Goal: Task Accomplishment & Management: Manage account settings

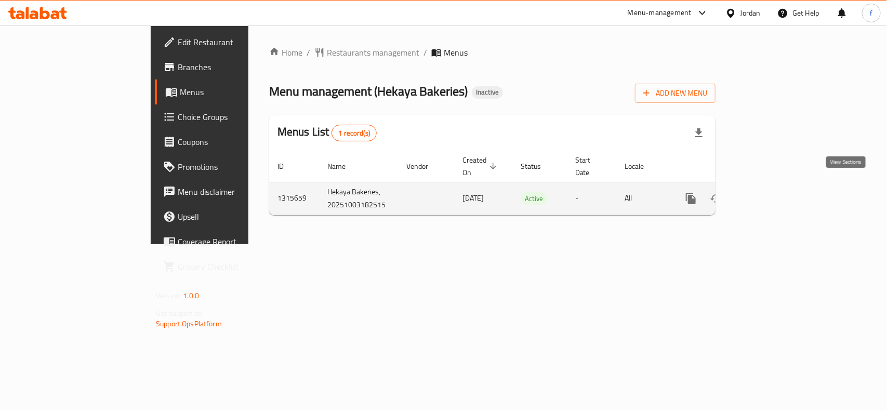
click at [772, 192] on icon "enhanced table" at bounding box center [766, 198] width 12 height 12
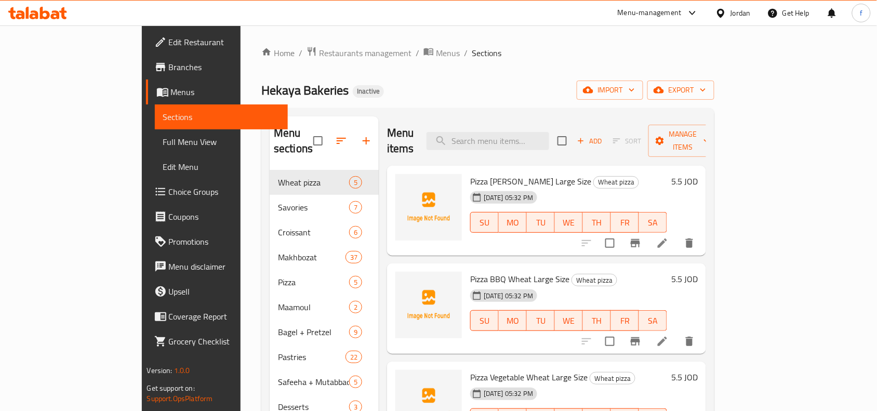
click at [499, 76] on div "Home / Restaurants management / Menus / Sections Hekaya Bakeries Inactive impor…" at bounding box center [487, 290] width 453 height 489
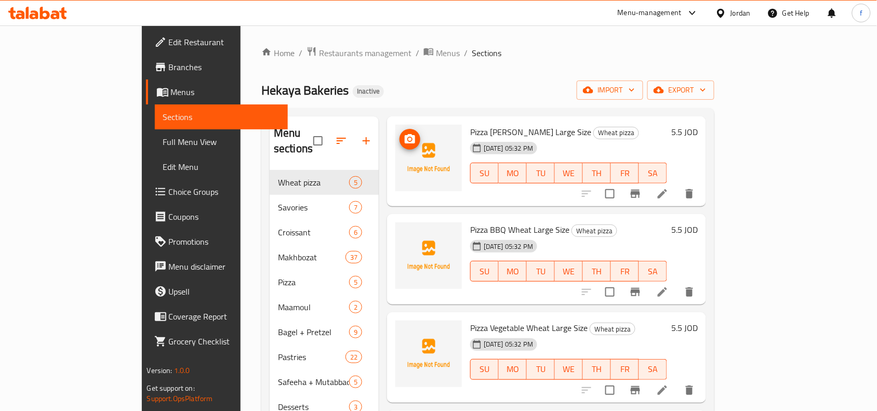
scroll to position [104, 0]
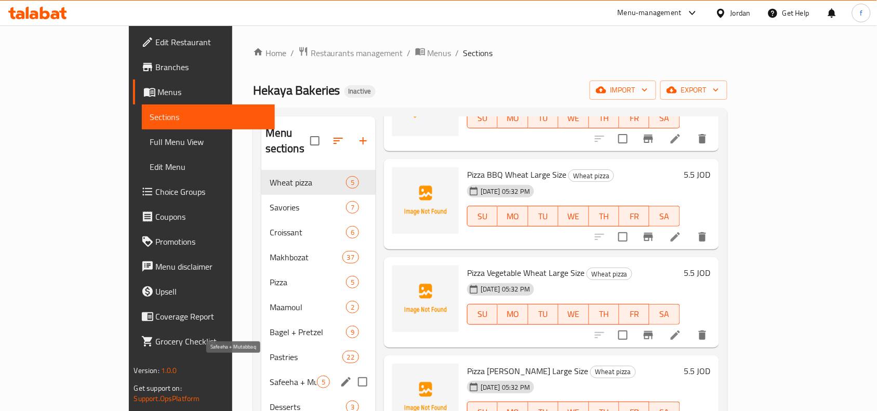
click at [270, 376] on span "Safeeha + Mutabbaq" at bounding box center [293, 382] width 47 height 12
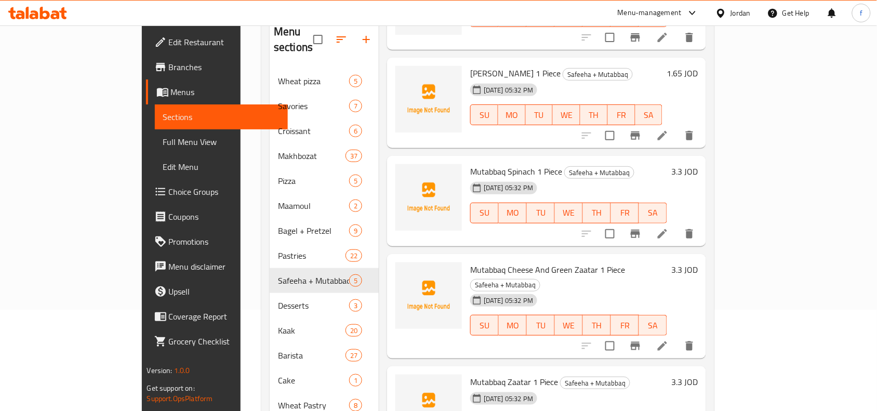
scroll to position [130, 0]
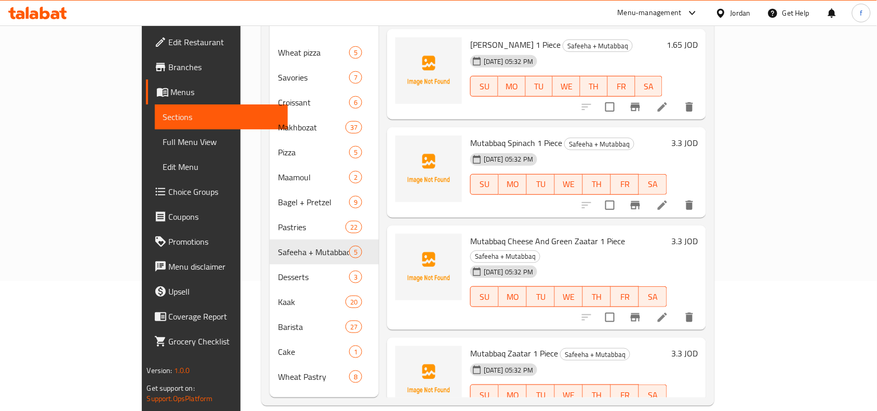
click at [529, 233] on span "Mutabbaq Cheese And Green Zaatar 1 Piece" at bounding box center [547, 241] width 155 height 16
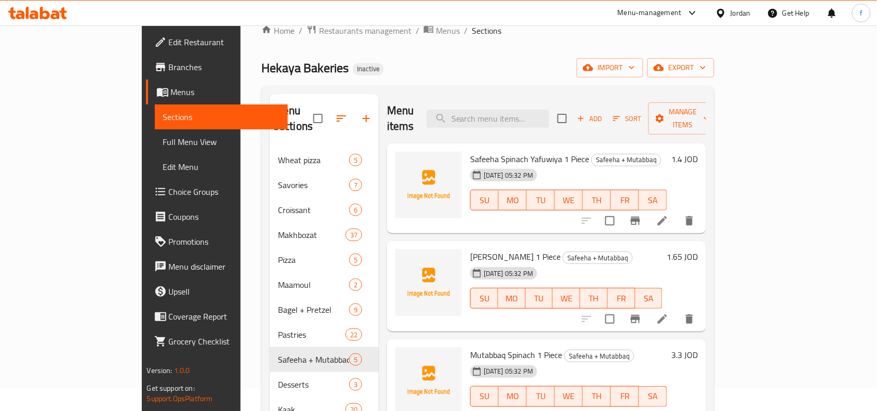
scroll to position [0, 0]
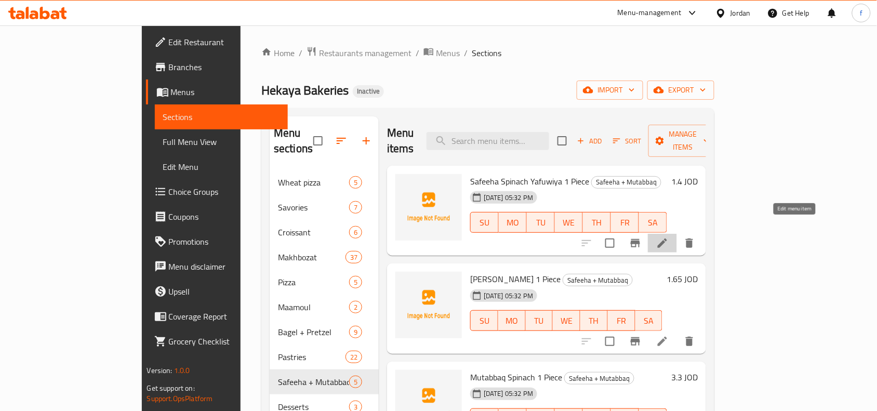
click at [667, 238] on icon at bounding box center [662, 242] width 9 height 9
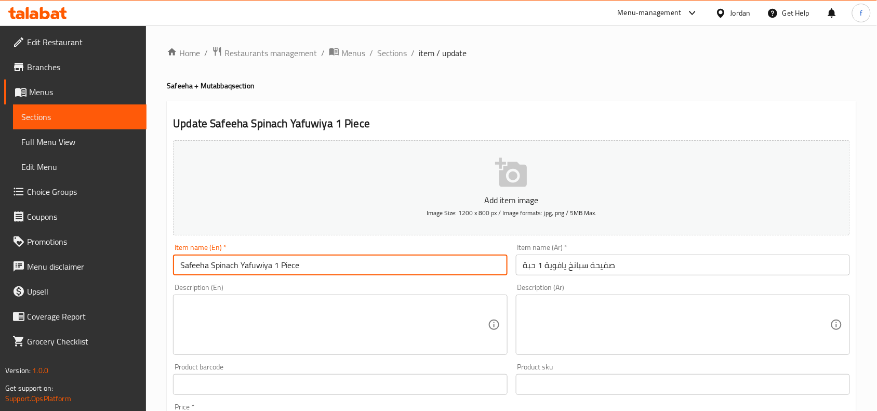
drag, startPoint x: 269, startPoint y: 268, endPoint x: 239, endPoint y: 264, distance: 29.9
click at [239, 264] on input "Safeeha Spinach Yafuwiya 1 Piece" at bounding box center [340, 265] width 334 height 21
paste input "awiyeh"
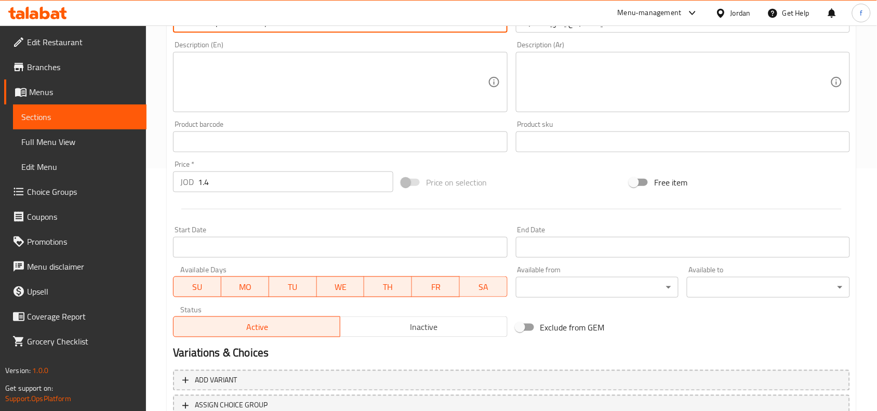
scroll to position [321, 0]
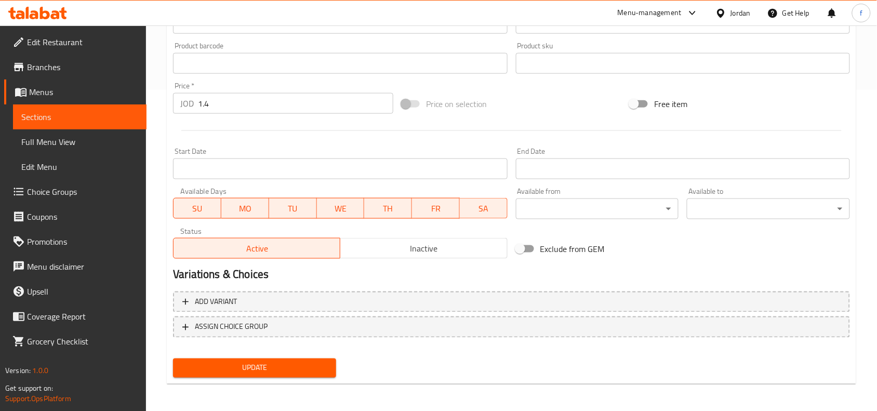
type input "Safeeha Spinach Yafawiyeh 1 Piece"
click at [308, 364] on span "Update" at bounding box center [254, 368] width 147 height 13
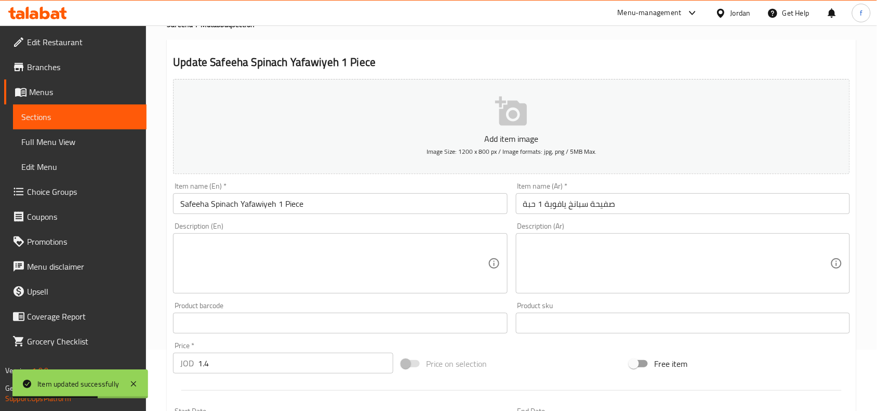
scroll to position [0, 0]
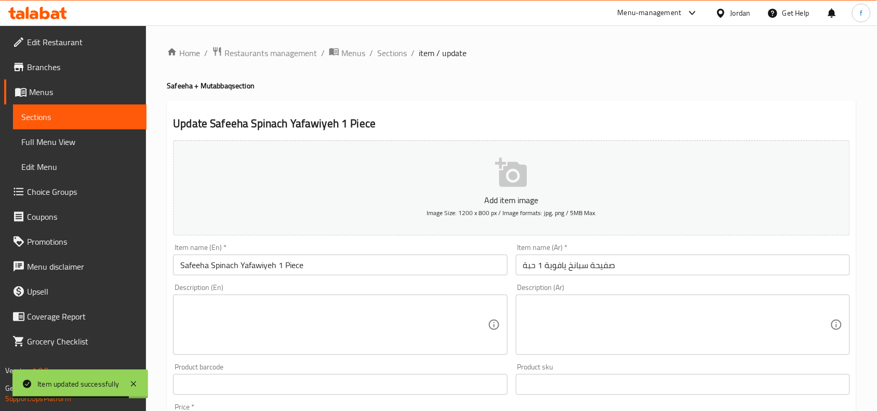
click at [50, 121] on span "Sections" at bounding box center [79, 117] width 117 height 12
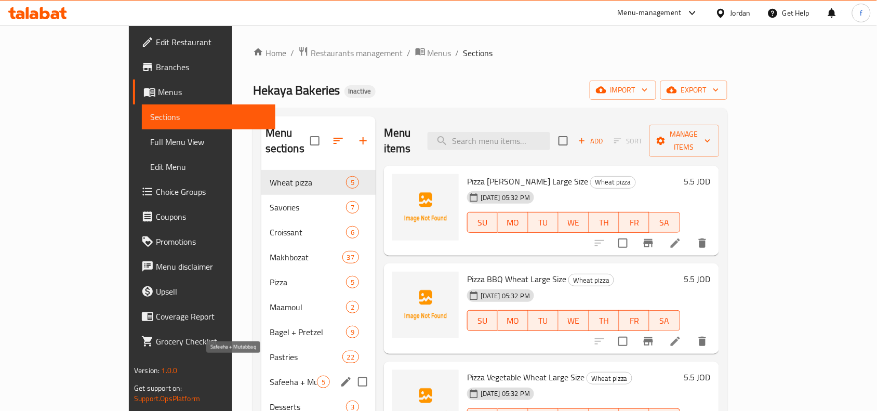
click at [270, 376] on span "Safeeha + Mutabbaq" at bounding box center [293, 382] width 47 height 12
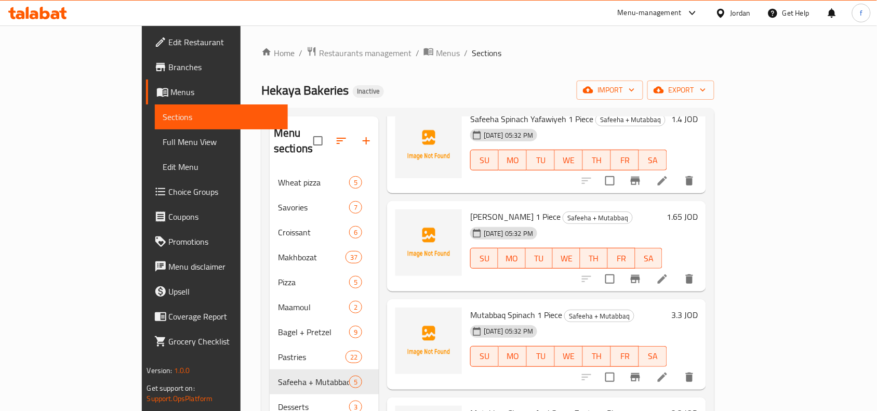
scroll to position [39, 0]
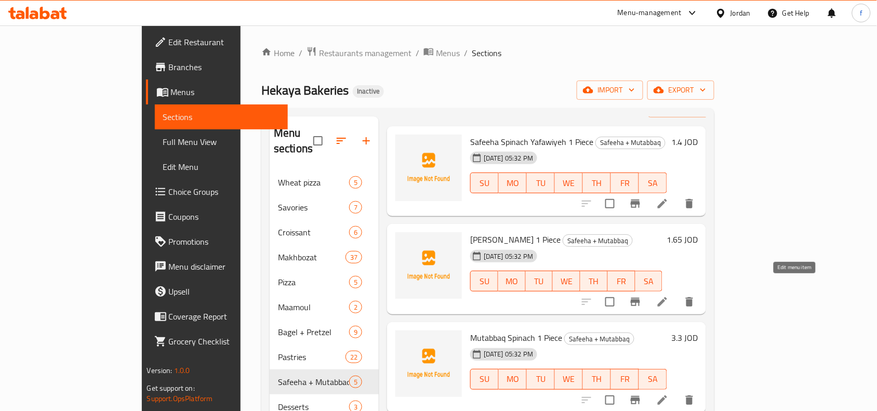
click at [667, 297] on icon at bounding box center [662, 301] width 9 height 9
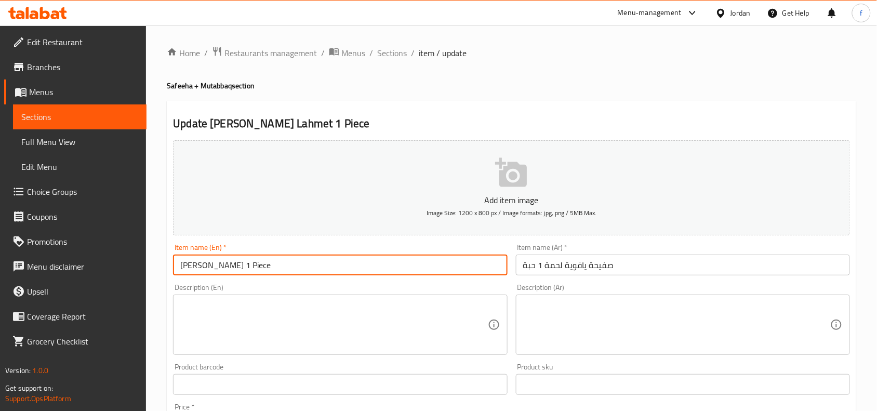
drag, startPoint x: 242, startPoint y: 268, endPoint x: 212, endPoint y: 263, distance: 30.0
click at [212, 263] on input "[PERSON_NAME] 1 Piece" at bounding box center [340, 265] width 334 height 21
paste input "eh"
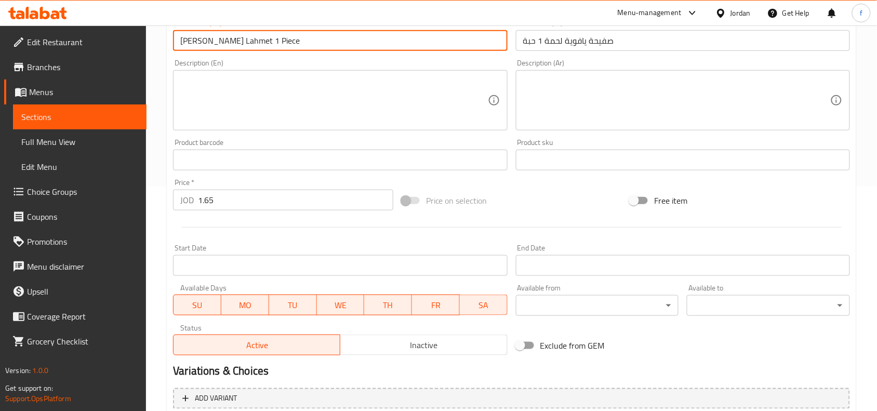
scroll to position [321, 0]
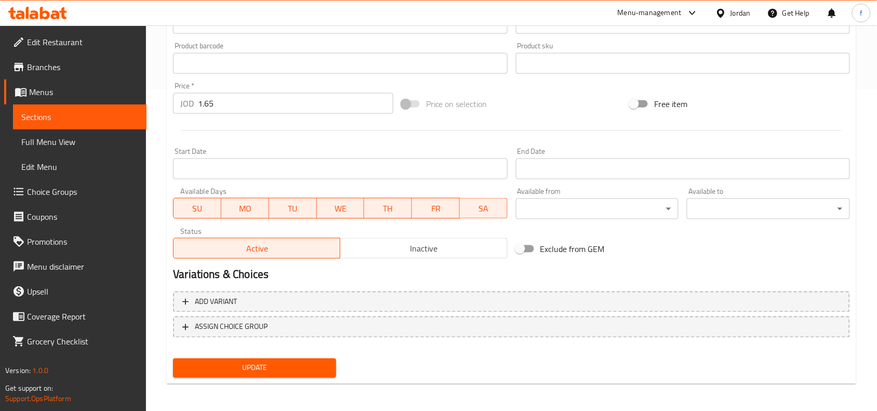
type input "[PERSON_NAME] Lahmet 1 Piece"
click at [263, 365] on span "Update" at bounding box center [254, 368] width 147 height 13
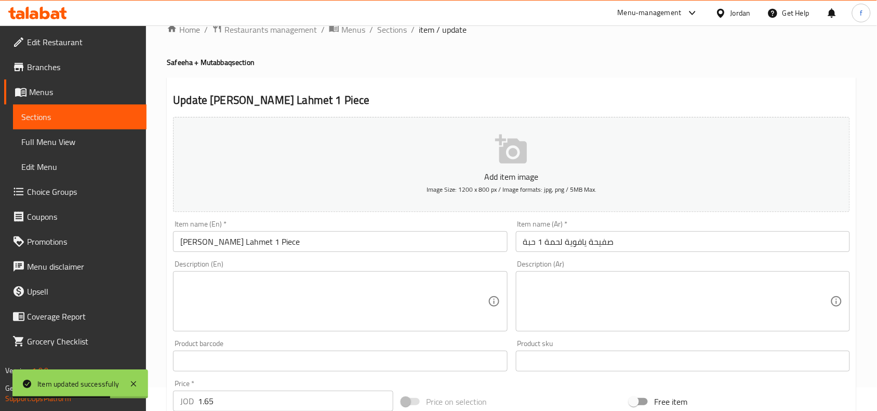
scroll to position [0, 0]
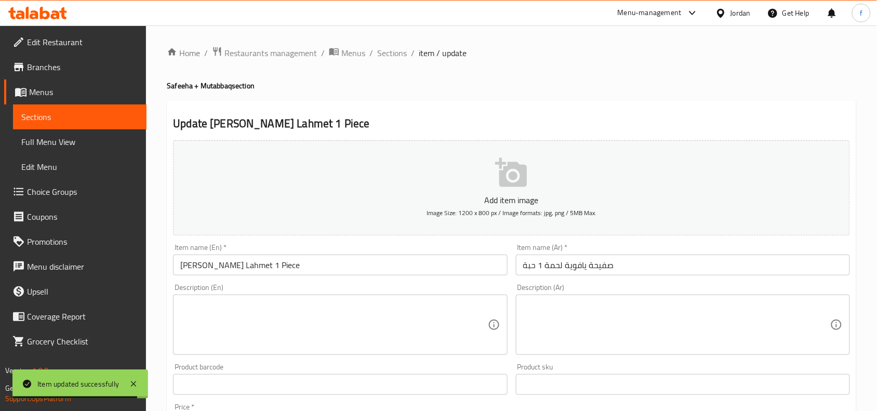
click at [76, 125] on link "Sections" at bounding box center [80, 116] width 134 height 25
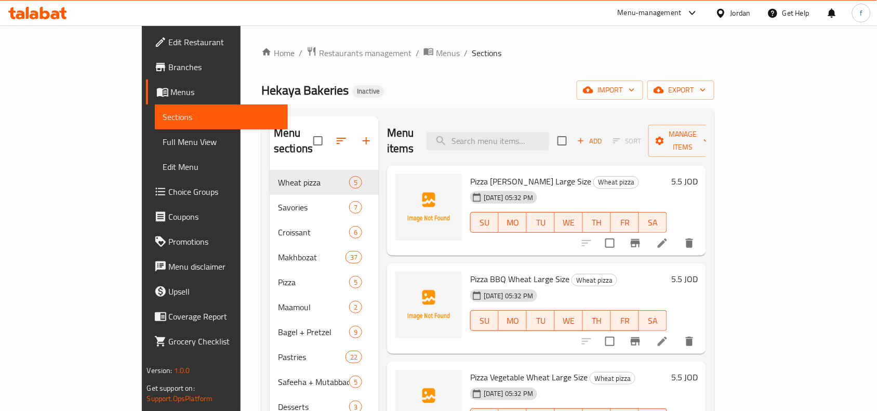
click at [557, 86] on div "Hekaya Bakeries Inactive import export" at bounding box center [487, 90] width 453 height 19
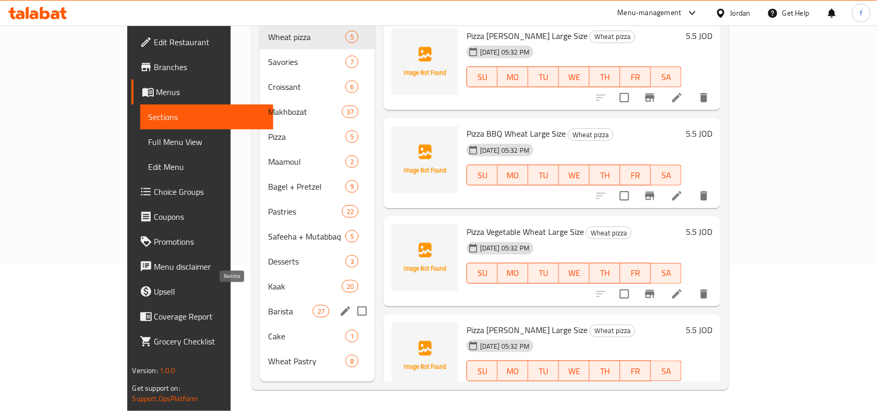
click at [268, 305] on span "Barista" at bounding box center [290, 311] width 44 height 12
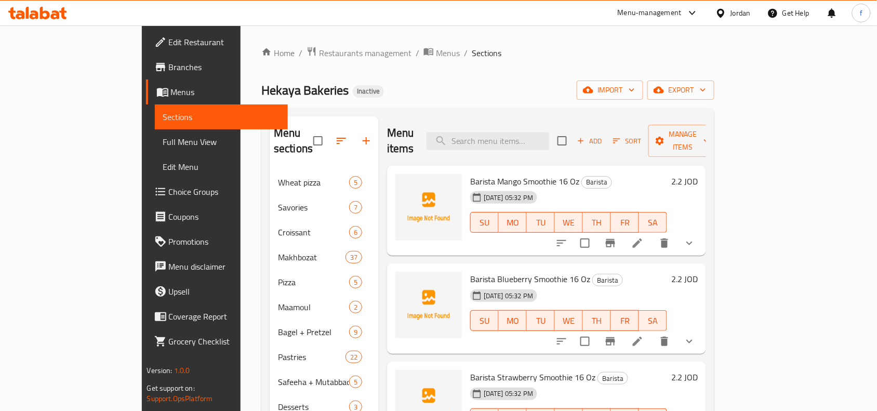
click at [617, 83] on div "Hekaya Bakeries Inactive import export" at bounding box center [487, 90] width 453 height 19
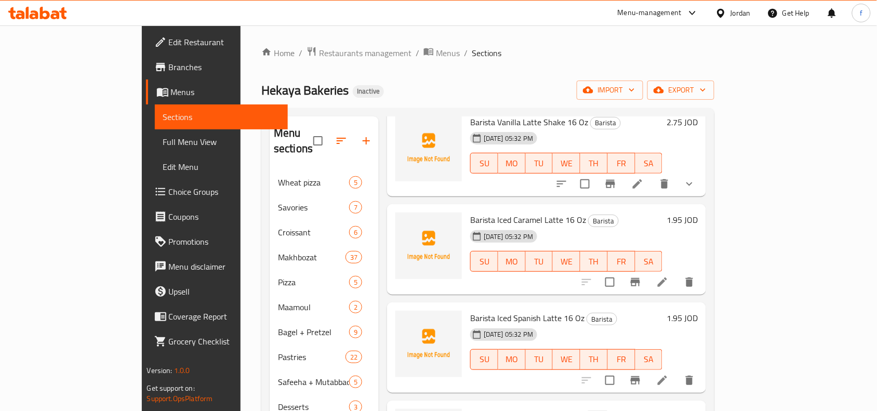
scroll to position [1050, 0]
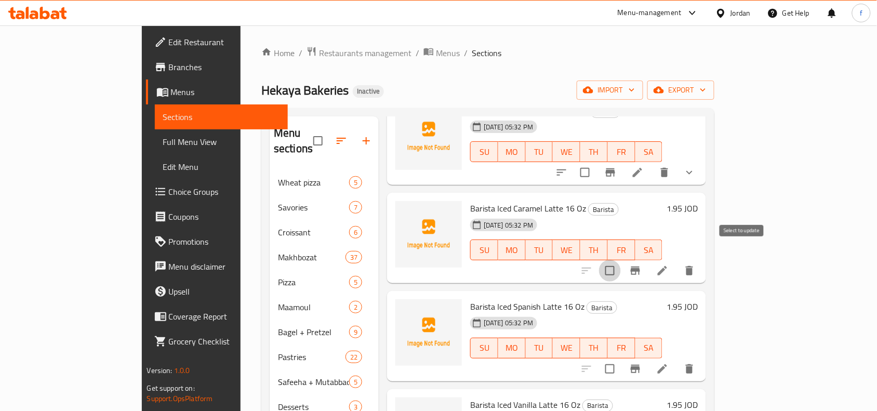
click at [621, 260] on input "checkbox" at bounding box center [610, 271] width 22 height 22
checkbox input "true"
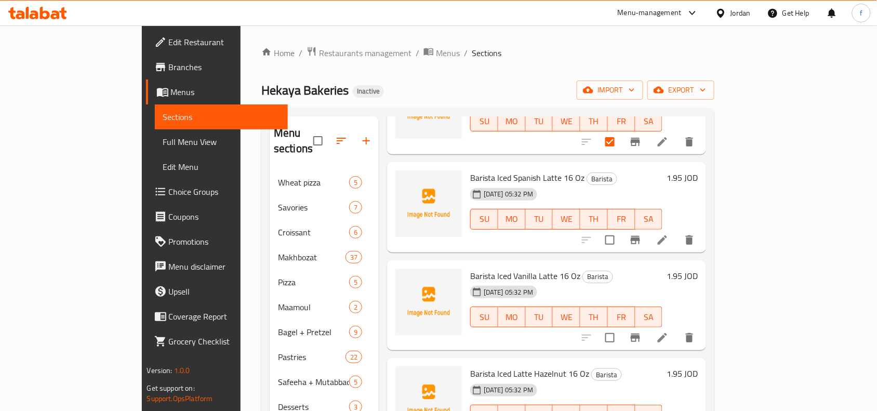
scroll to position [1180, 0]
click at [621, 228] on input "checkbox" at bounding box center [610, 239] width 22 height 22
checkbox input "true"
click at [621, 326] on input "checkbox" at bounding box center [610, 337] width 22 height 22
checkbox input "true"
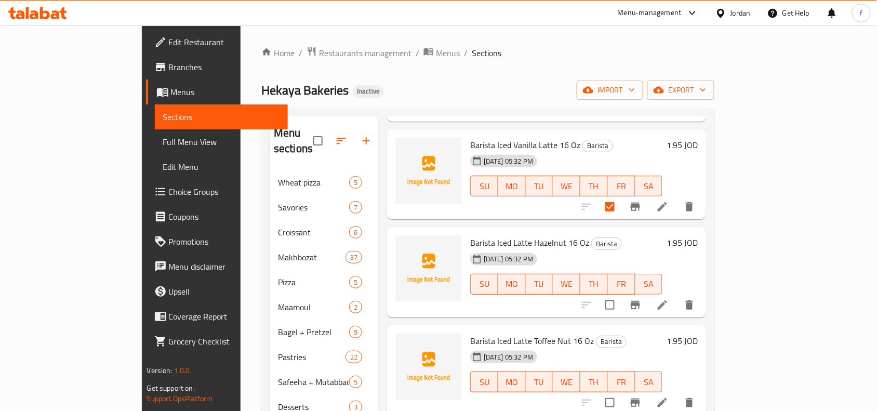
scroll to position [1375, 0]
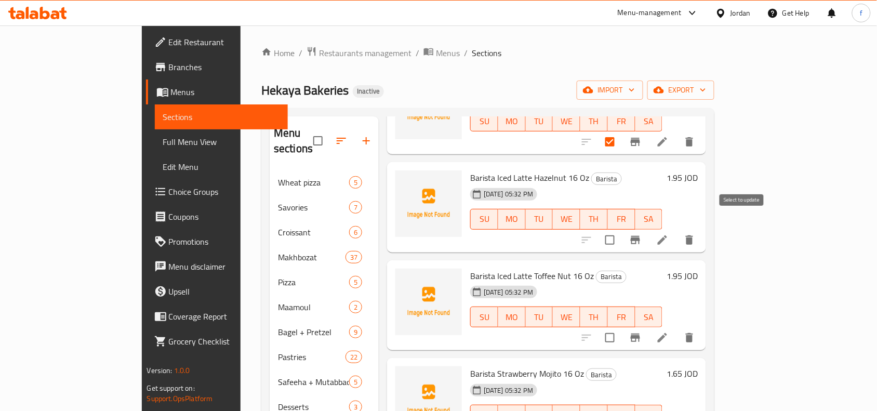
click at [621, 229] on input "checkbox" at bounding box center [610, 240] width 22 height 22
checkbox input "true"
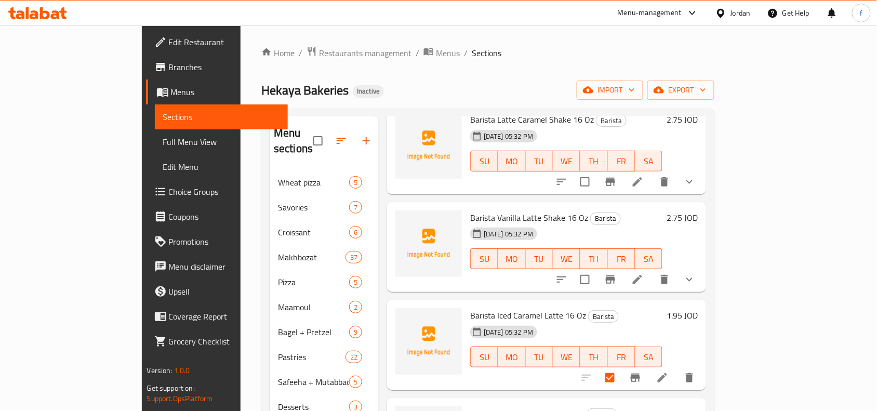
scroll to position [921, 0]
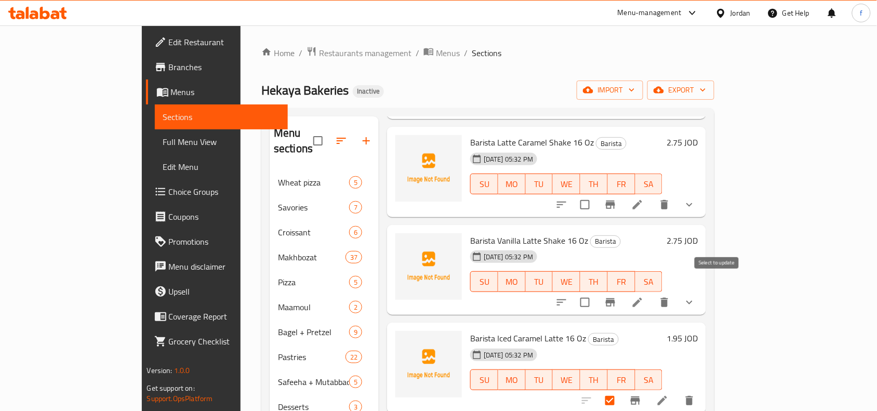
click at [596, 291] on input "checkbox" at bounding box center [585, 302] width 22 height 22
click at [602, 323] on div "Barista Iced Caramel Latte 16 Oz Barista [DATE] 05:32 PM SU MO TU WE TH FR SA 1…" at bounding box center [546, 368] width 319 height 90
click at [596, 291] on input "checkbox" at bounding box center [585, 302] width 22 height 22
checkbox input "false"
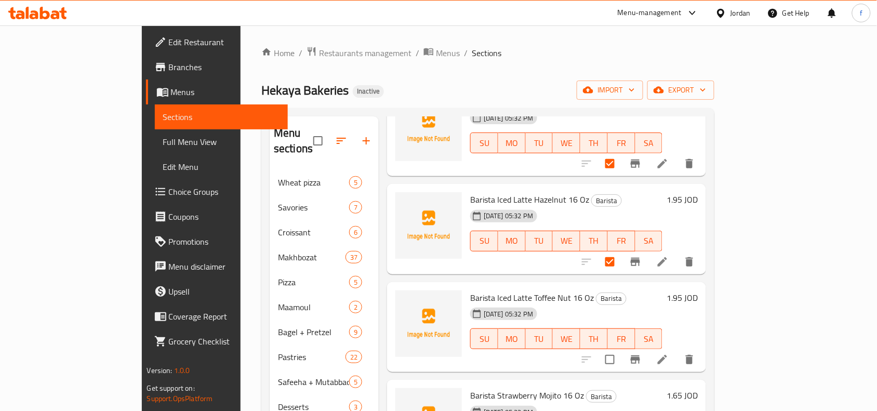
scroll to position [1375, 0]
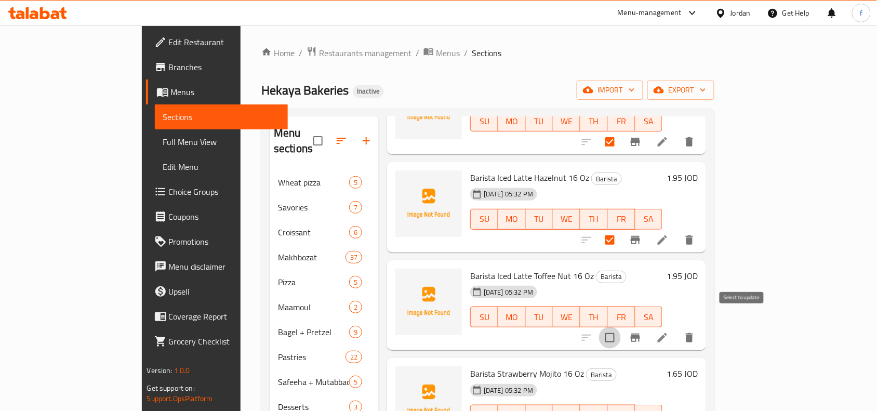
click at [621, 327] on input "checkbox" at bounding box center [610, 338] width 22 height 22
checkbox input "true"
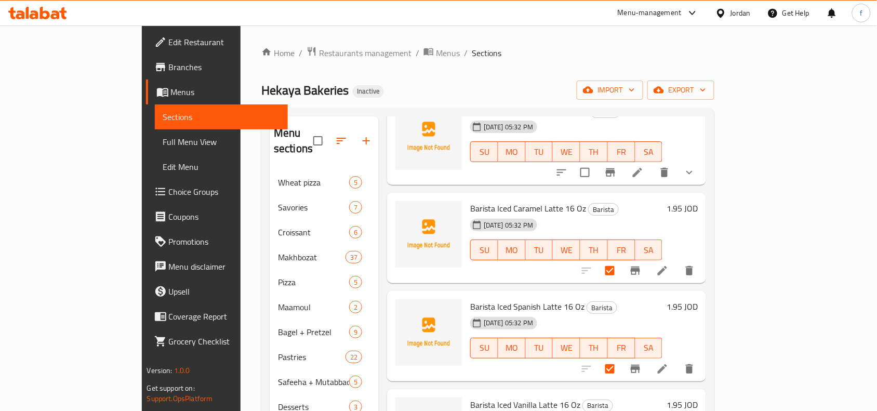
scroll to position [986, 0]
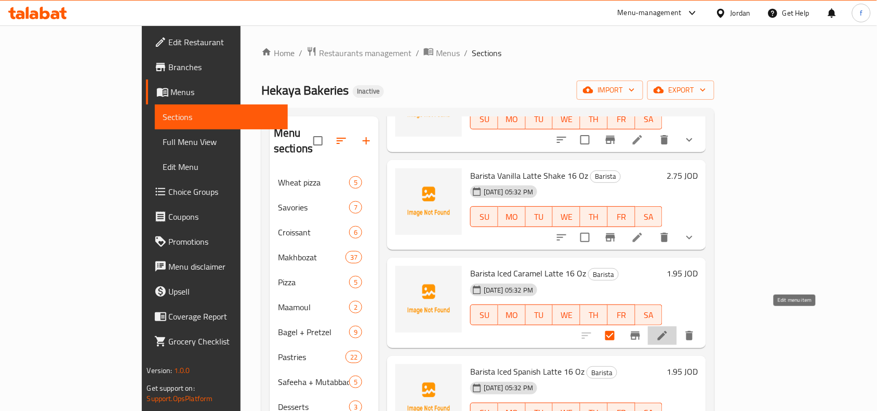
click at [669, 329] on icon at bounding box center [662, 335] width 12 height 12
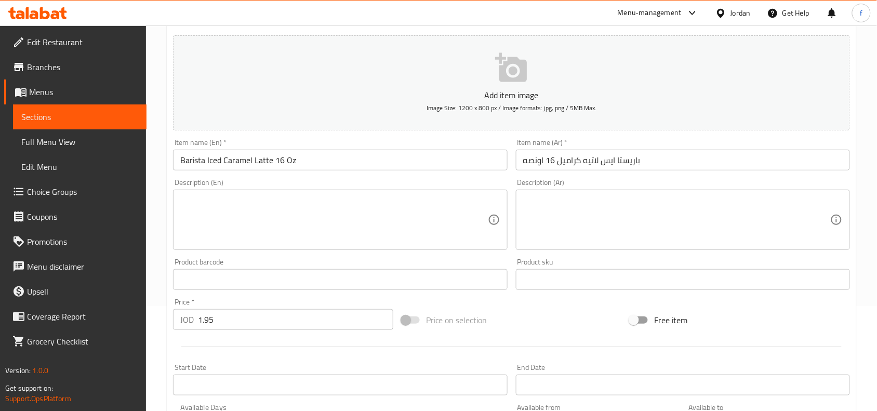
scroll to position [61, 0]
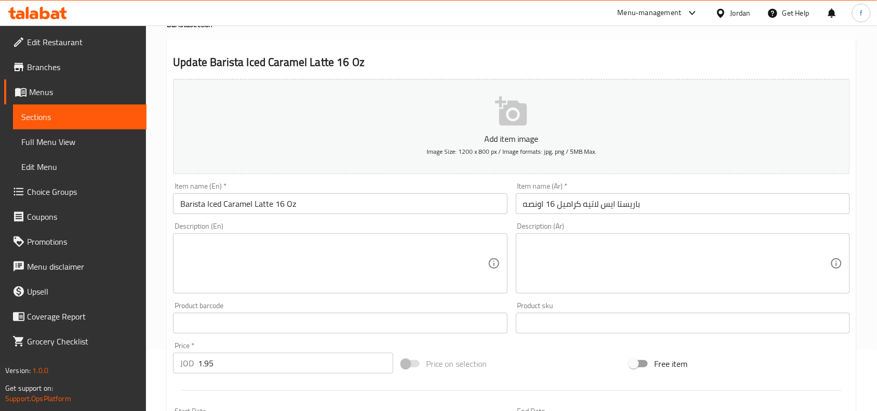
click at [221, 204] on input "Barista Iced Caramel Latte 16 Oz" at bounding box center [340, 203] width 334 height 21
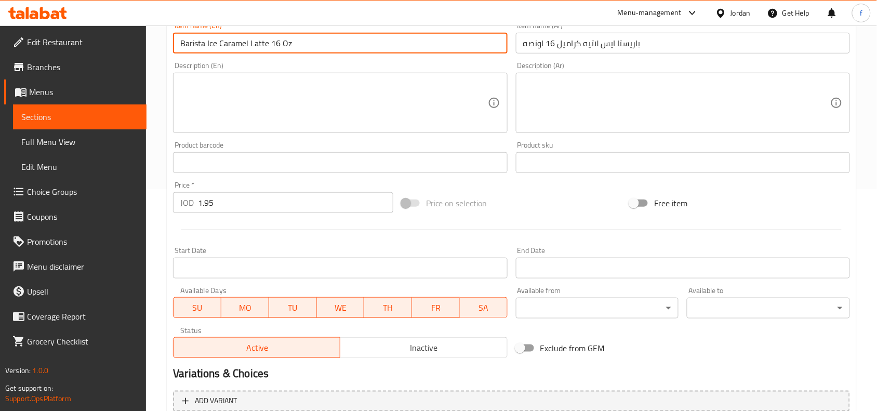
scroll to position [321, 0]
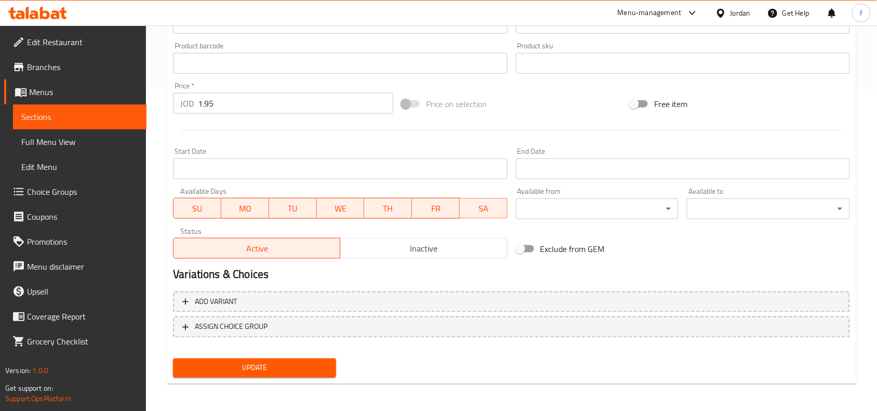
type input "Barista Ice Caramel Latte 16 Oz"
click at [208, 364] on span "Update" at bounding box center [254, 368] width 147 height 13
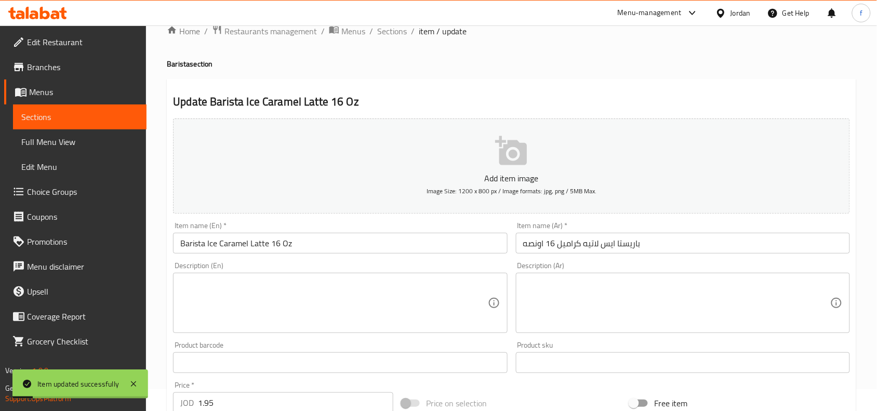
scroll to position [0, 0]
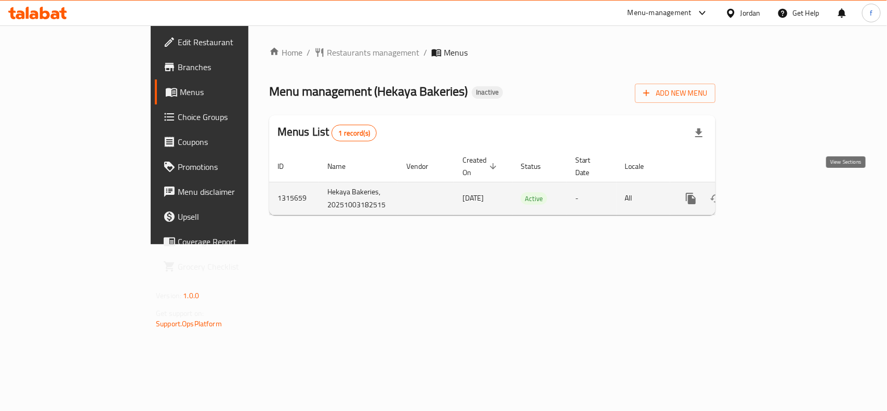
click at [772, 192] on icon "enhanced table" at bounding box center [766, 198] width 12 height 12
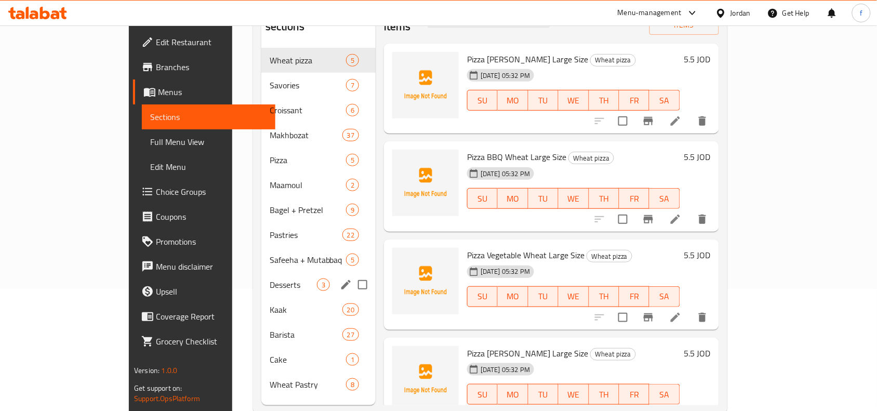
scroll to position [130, 0]
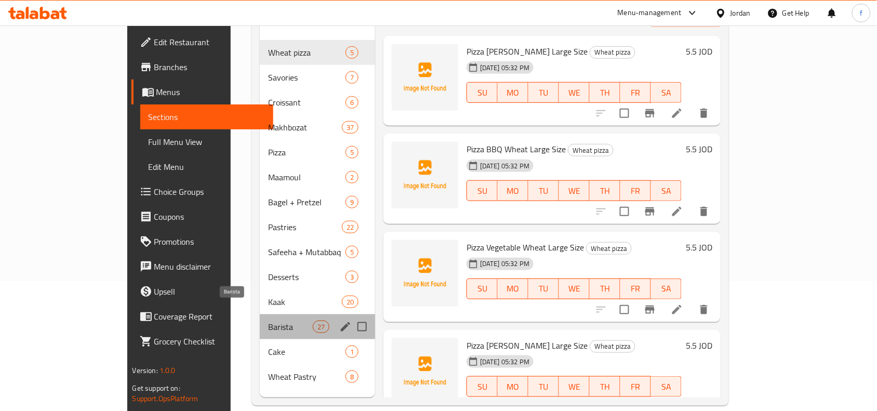
click at [268, 321] on span "Barista" at bounding box center [290, 327] width 44 height 12
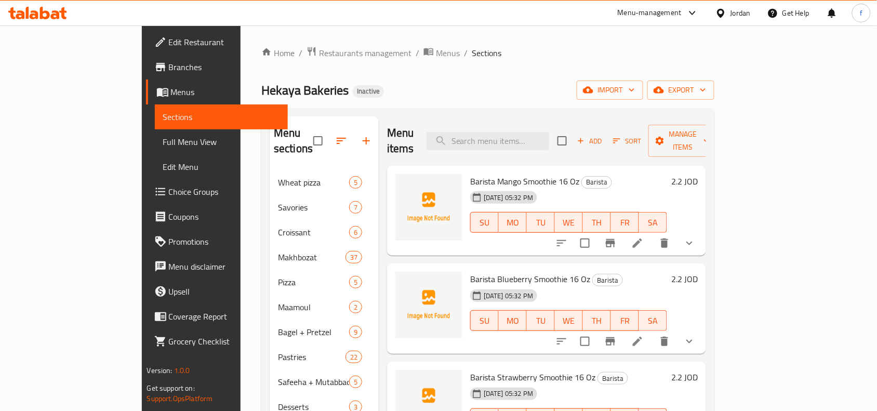
click at [552, 72] on div "Home / Restaurants management / Menus / Sections Hekaya Bakeries Inactive impor…" at bounding box center [487, 290] width 453 height 489
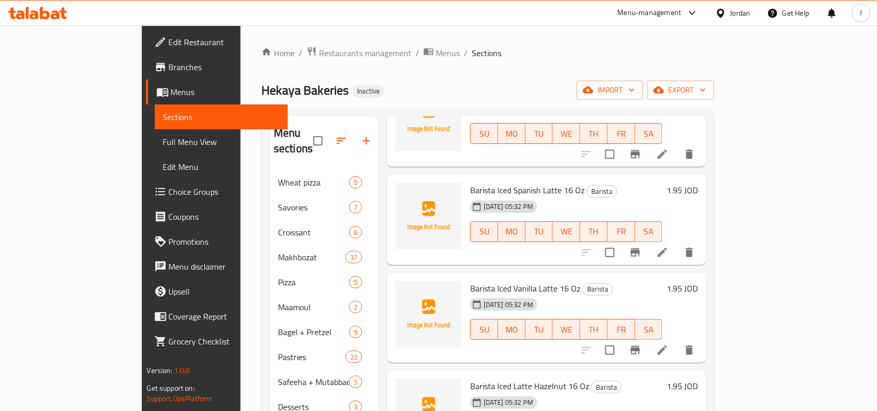
scroll to position [1180, 0]
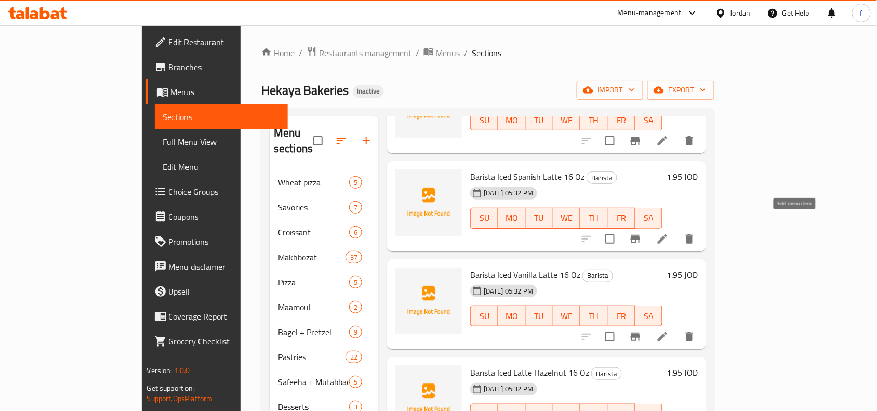
click at [669, 233] on icon at bounding box center [662, 239] width 12 height 12
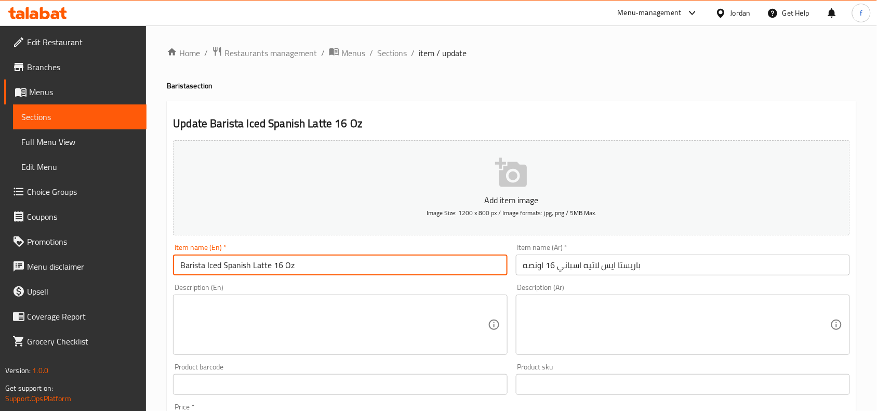
click at [222, 266] on input "Barista Iced Spanish Latte 16 Oz" at bounding box center [340, 265] width 334 height 21
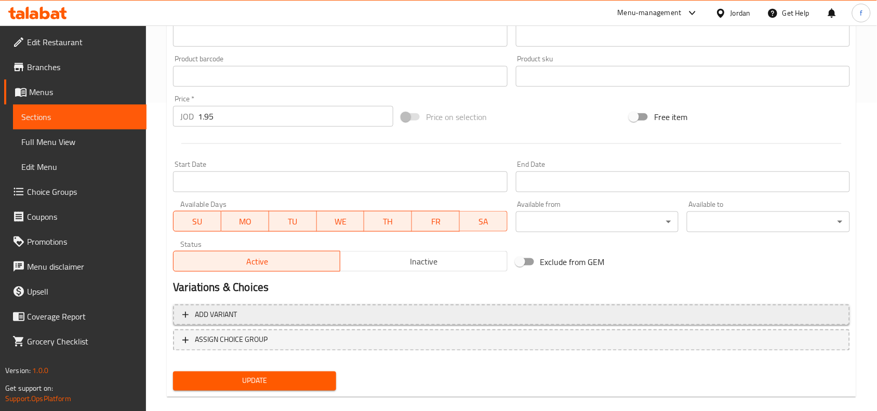
scroll to position [321, 0]
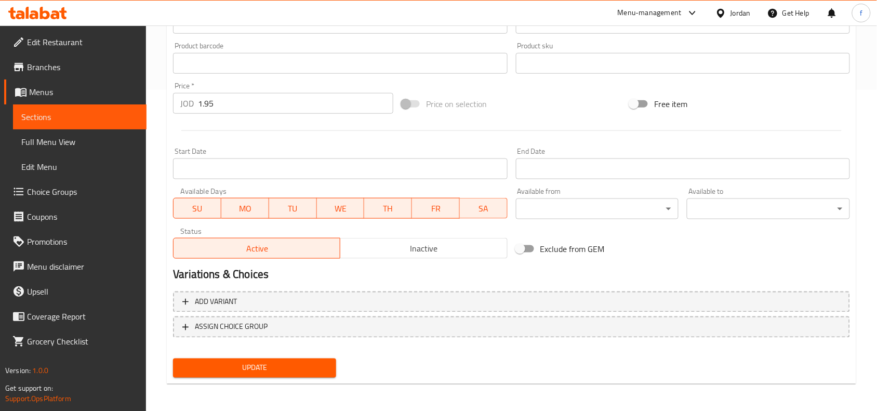
type input "Barista Ice Spanish Latte 16 Oz"
click at [267, 369] on span "Update" at bounding box center [254, 368] width 147 height 13
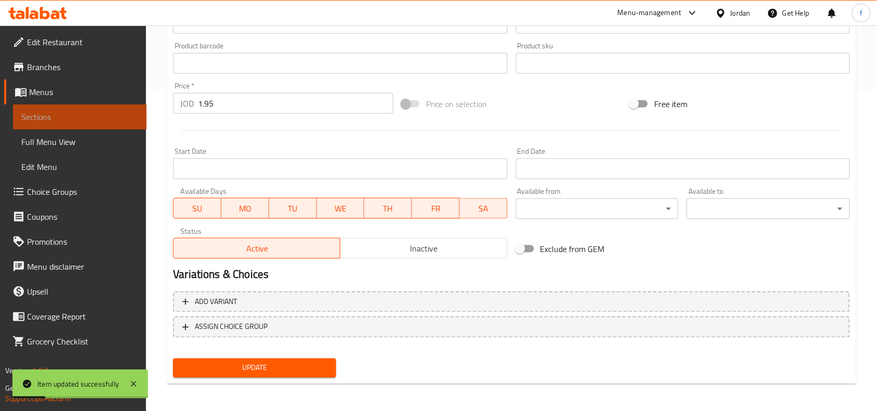
click at [56, 111] on span "Sections" at bounding box center [79, 117] width 117 height 12
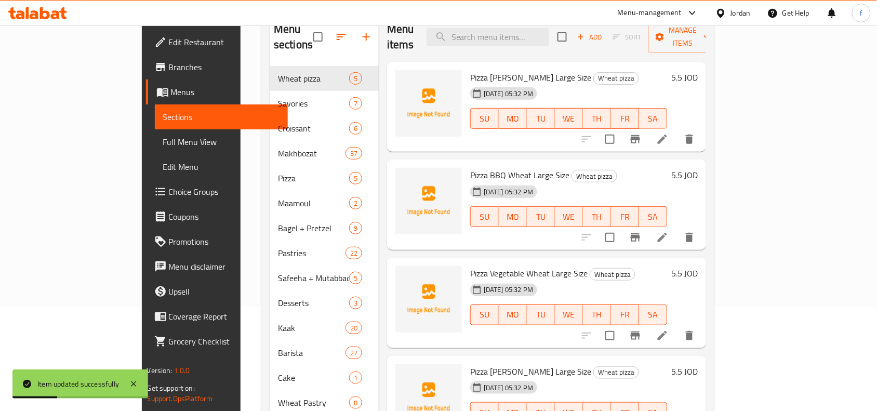
scroll to position [81, 0]
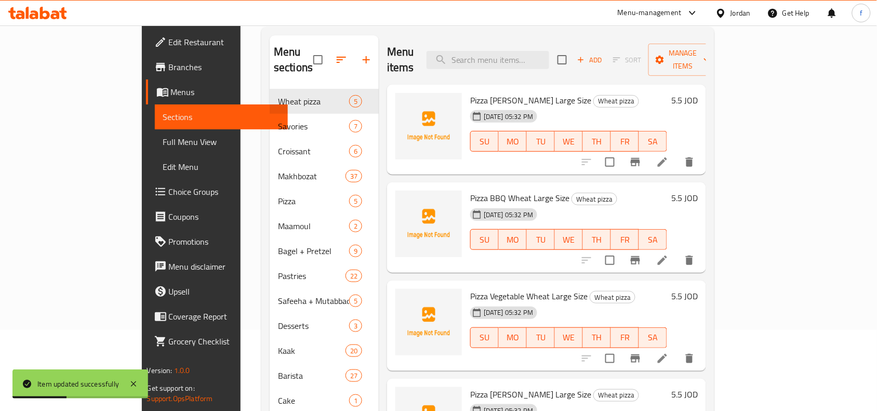
click at [590, 251] on div "Pizza BBQ Wheat Large Size Wheat pizza 04-10-2025 05:32 PM SU MO TU WE TH FR SA" at bounding box center [568, 228] width 205 height 82
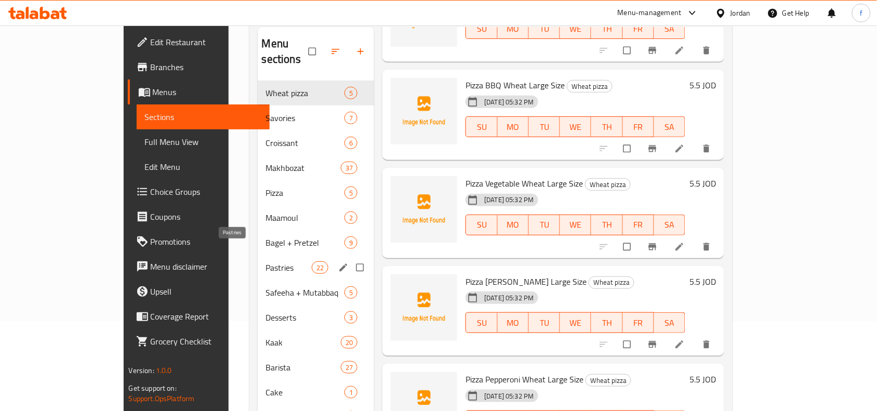
scroll to position [130, 0]
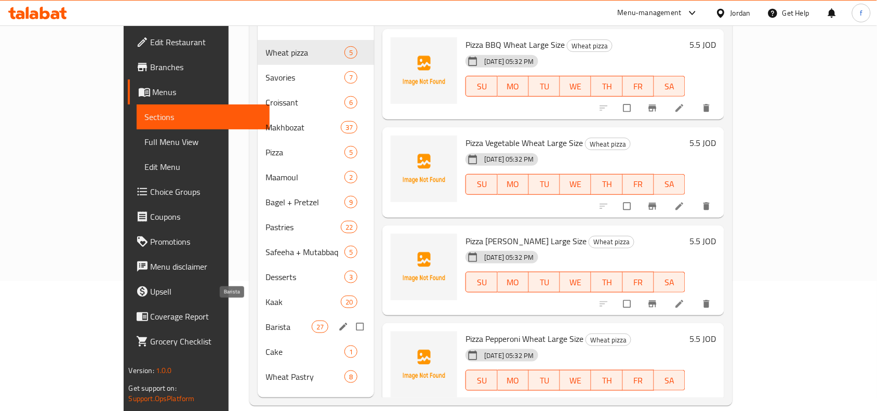
click at [266, 321] on span "Barista" at bounding box center [289, 327] width 46 height 12
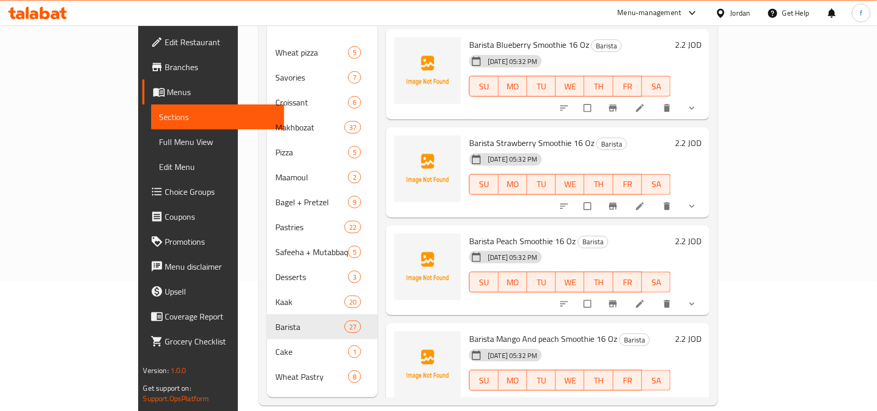
click at [615, 234] on h6 "Barista Peach Smoothie 16 Oz Barista" at bounding box center [570, 241] width 202 height 15
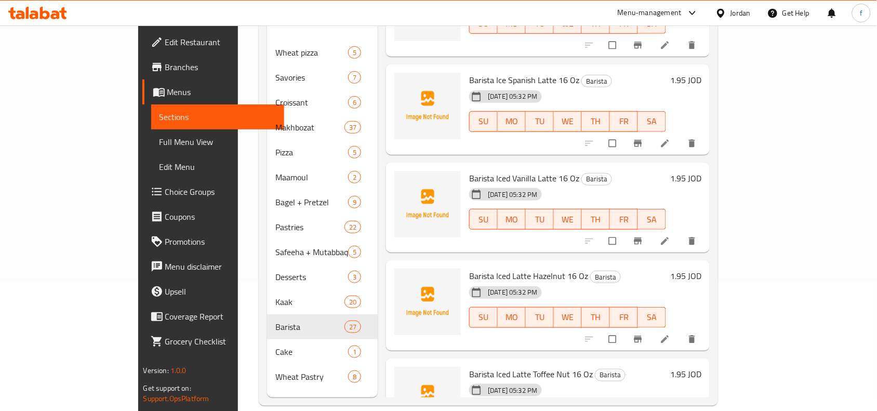
scroll to position [1149, 0]
click at [669, 236] on icon at bounding box center [665, 240] width 8 height 8
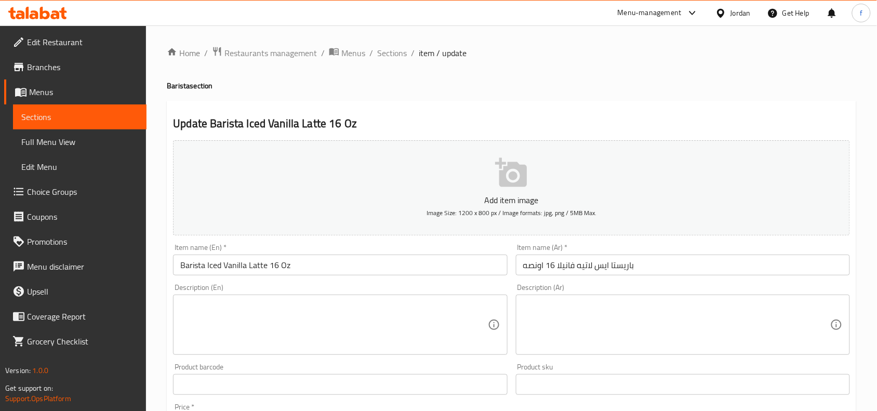
click at [223, 268] on input "Barista Iced Vanilla Latte 16 Oz" at bounding box center [340, 265] width 334 height 21
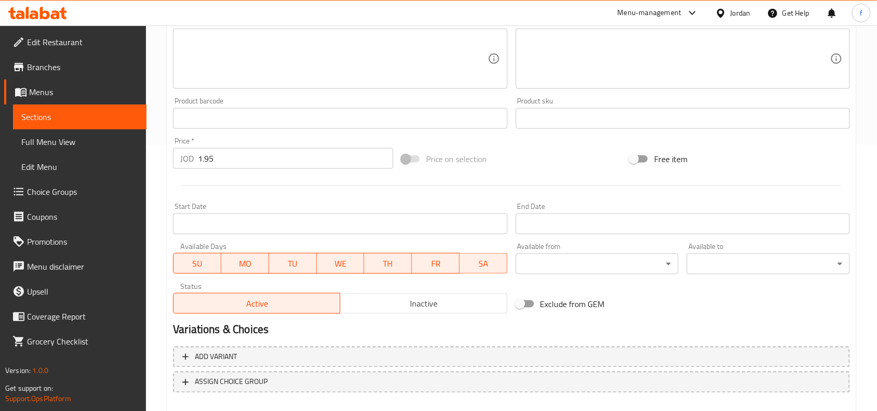
scroll to position [321, 0]
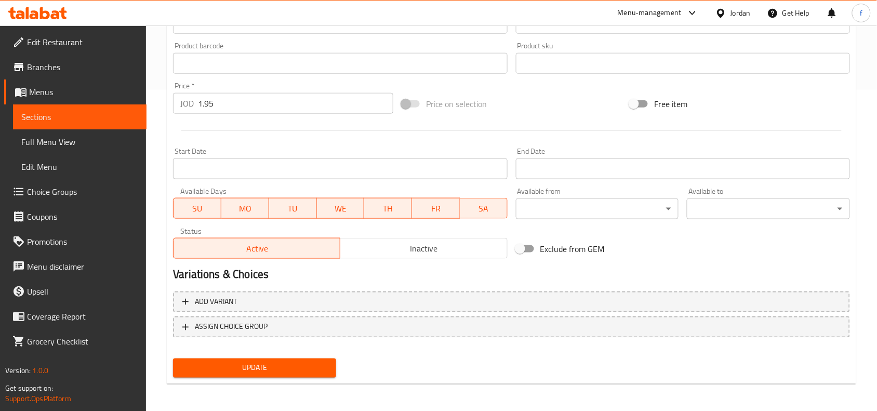
type input "Barista Ice Vanilla Latte 16 Oz"
click at [305, 370] on span "Update" at bounding box center [254, 368] width 147 height 13
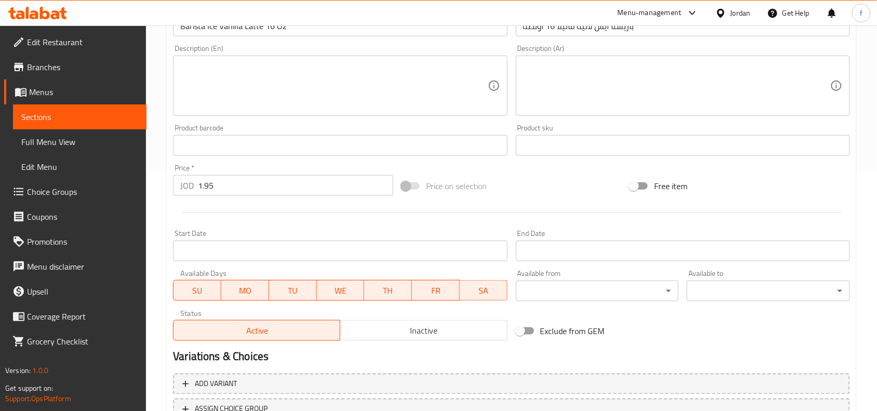
scroll to position [61, 0]
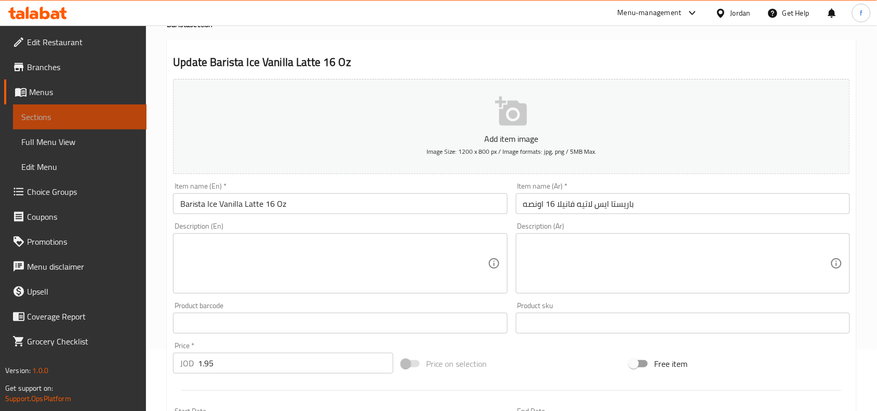
click at [48, 117] on span "Sections" at bounding box center [79, 117] width 117 height 12
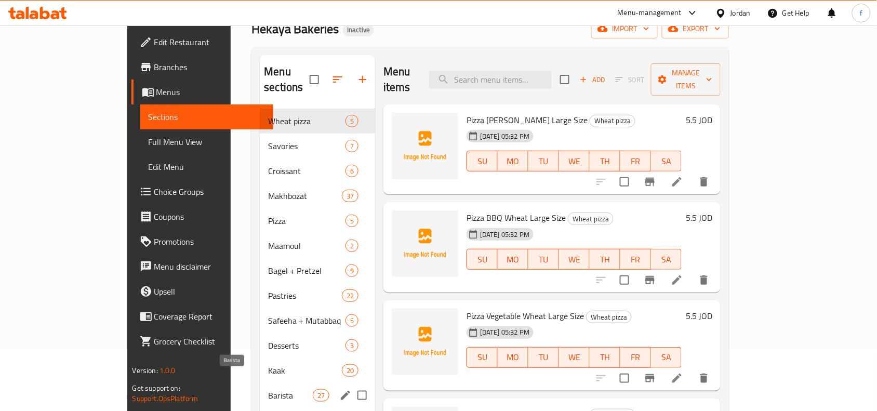
click at [268, 389] on span "Barista" at bounding box center [290, 395] width 44 height 12
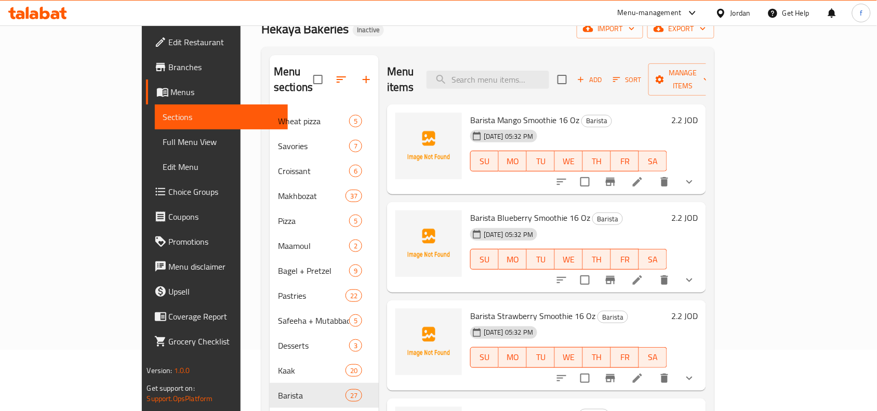
click at [502, 224] on div "[DATE] 05:32 PM" at bounding box center [491, 234] width 51 height 21
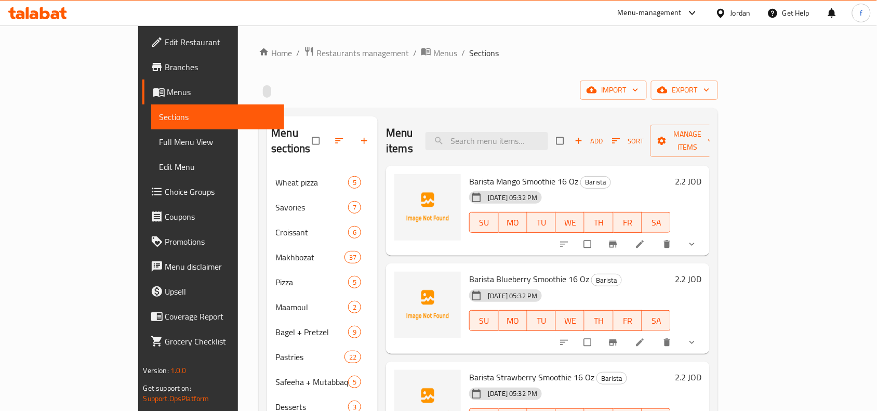
click at [590, 234] on div "Barista Mango Smoothie 16 Oz Barista 04-10-2025 05:32 PM SU MO TU WE TH FR SA" at bounding box center [570, 211] width 210 height 82
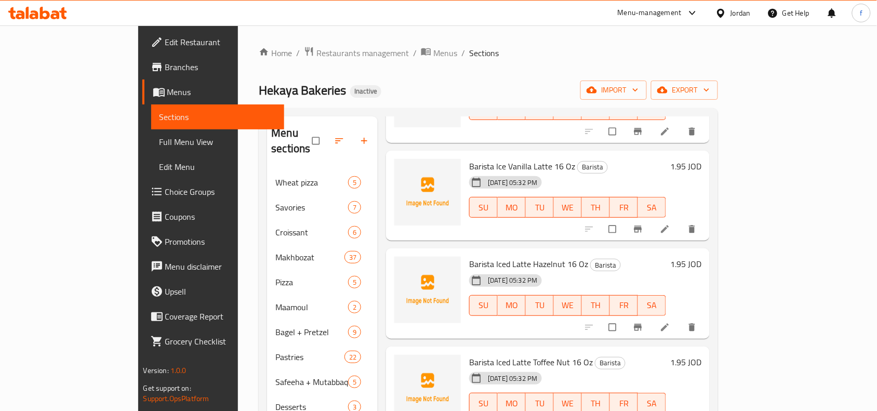
scroll to position [1312, 0]
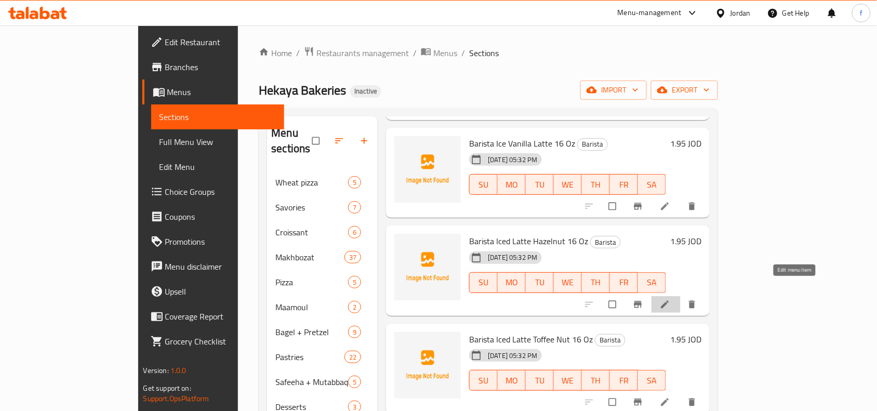
click at [670, 299] on icon at bounding box center [665, 304] width 10 height 10
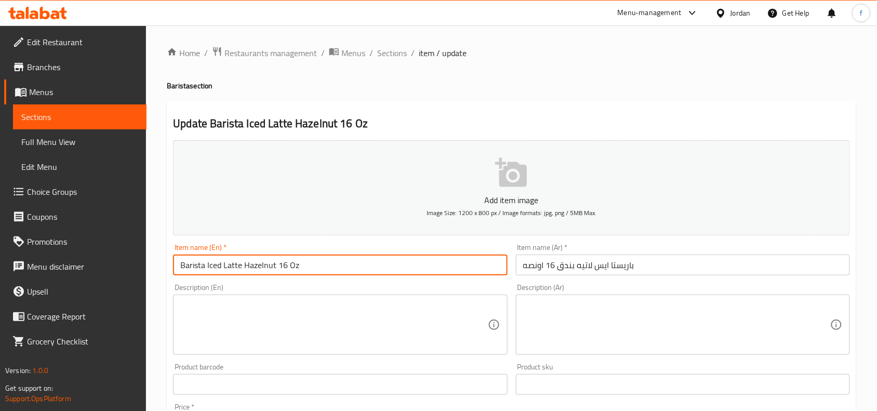
click at [221, 262] on input "Barista Iced Latte Hazelnut 16 Oz" at bounding box center [340, 265] width 334 height 21
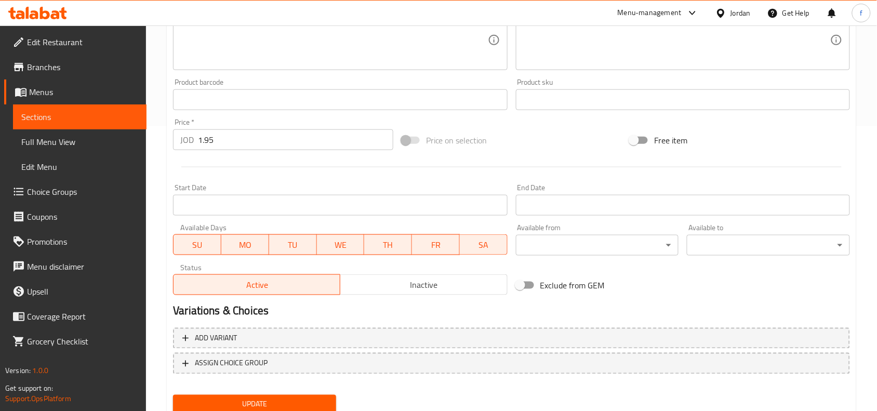
scroll to position [321, 0]
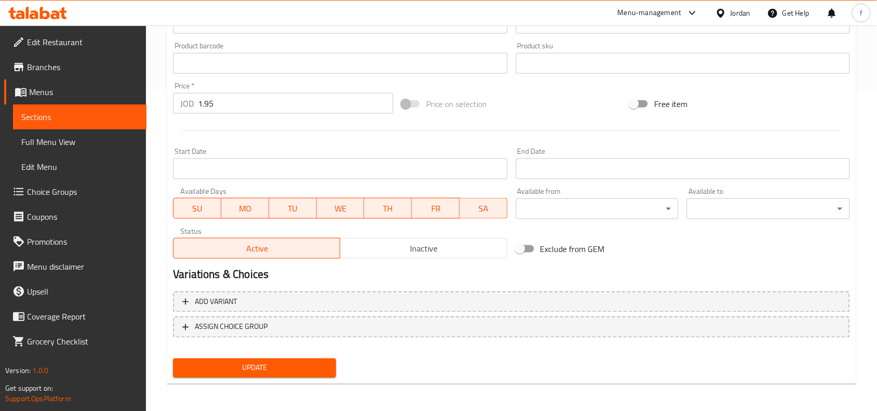
type input "Barista Ice Latte Hazelnut 16 Oz"
click at [227, 373] on button "Update" at bounding box center [254, 367] width 163 height 19
click at [51, 118] on span "Sections" at bounding box center [79, 117] width 117 height 12
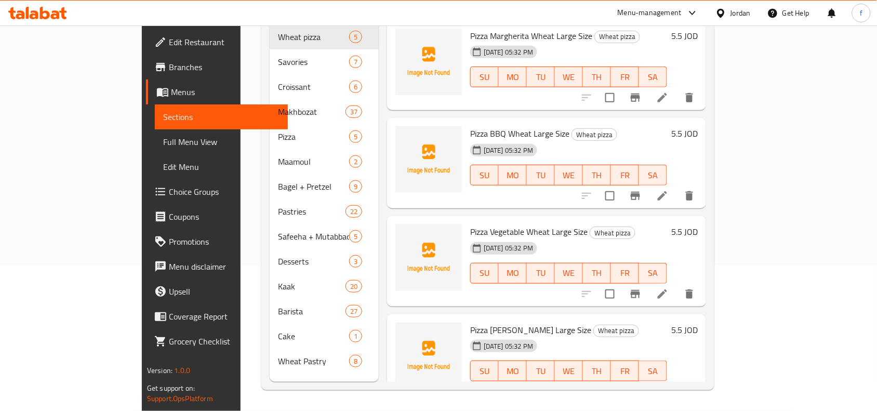
scroll to position [146, 0]
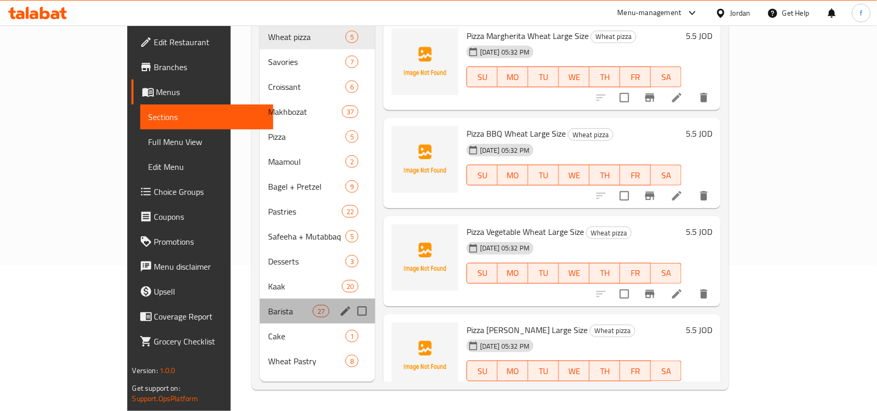
click at [260, 299] on div "Barista 27" at bounding box center [317, 311] width 115 height 25
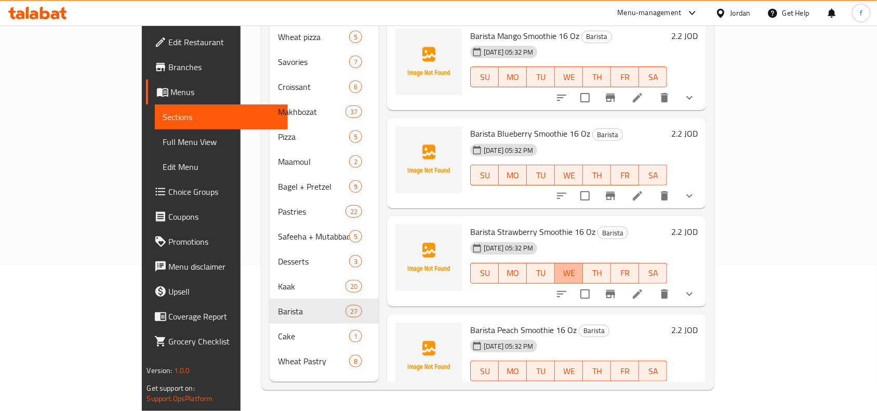
click at [579, 265] on span "WE" at bounding box center [569, 272] width 20 height 15
type button "3"
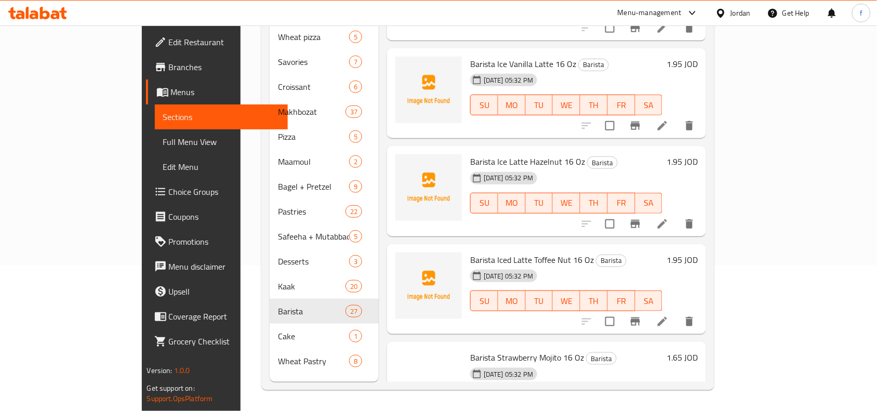
scroll to position [1247, 0]
click at [667, 316] on icon at bounding box center [662, 320] width 9 height 9
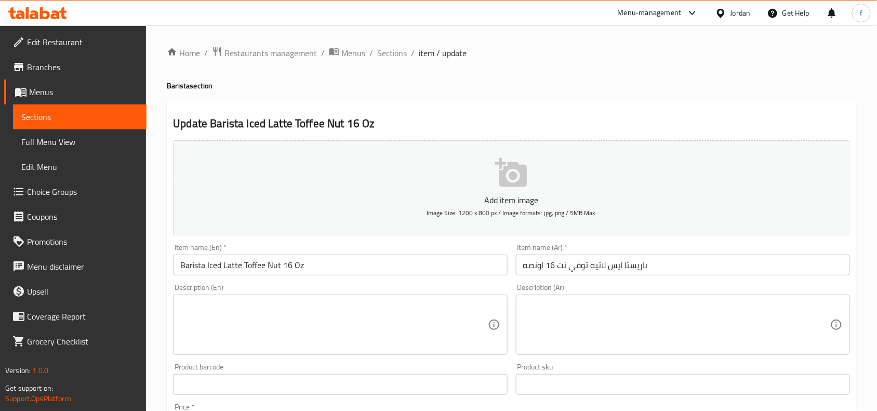
click at [219, 264] on input "Barista Iced Latte Toffee Nut 16 Oz" at bounding box center [340, 265] width 334 height 21
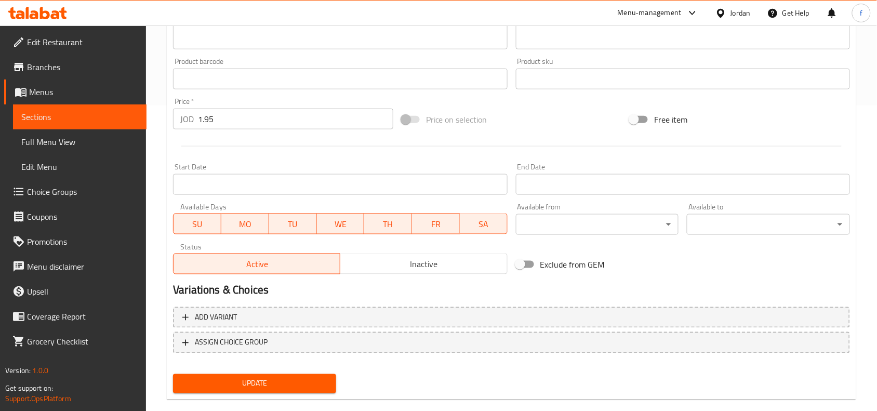
scroll to position [321, 0]
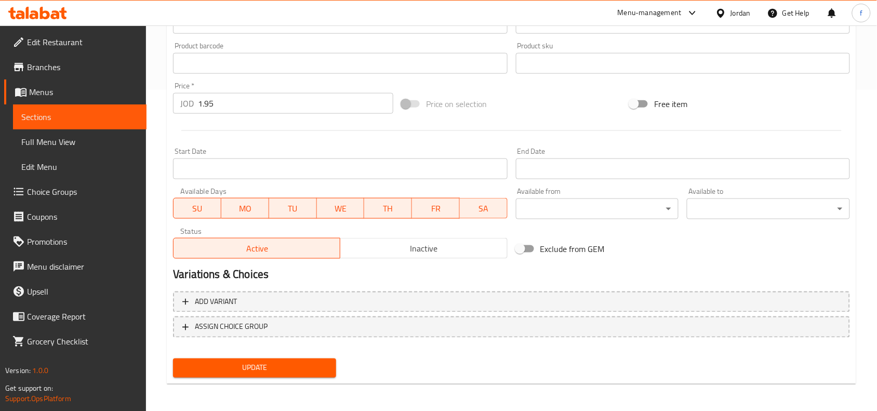
type input "Barista Ice Latte Toffee Nut 16 Oz"
click at [289, 370] on span "Update" at bounding box center [254, 368] width 147 height 13
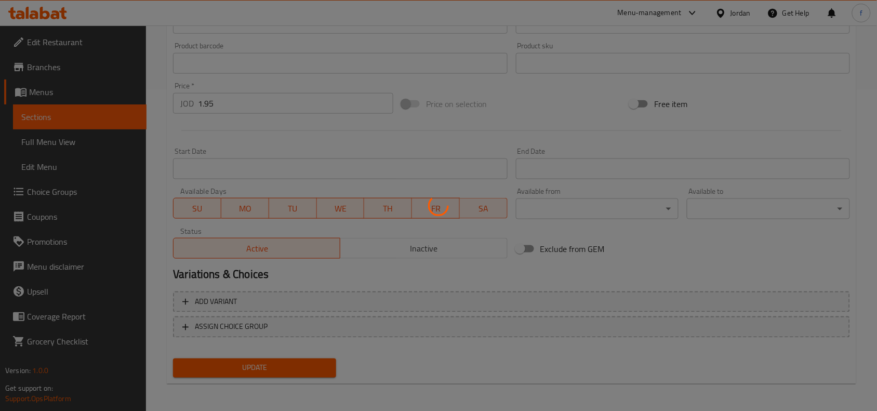
click at [289, 370] on div at bounding box center [438, 205] width 877 height 411
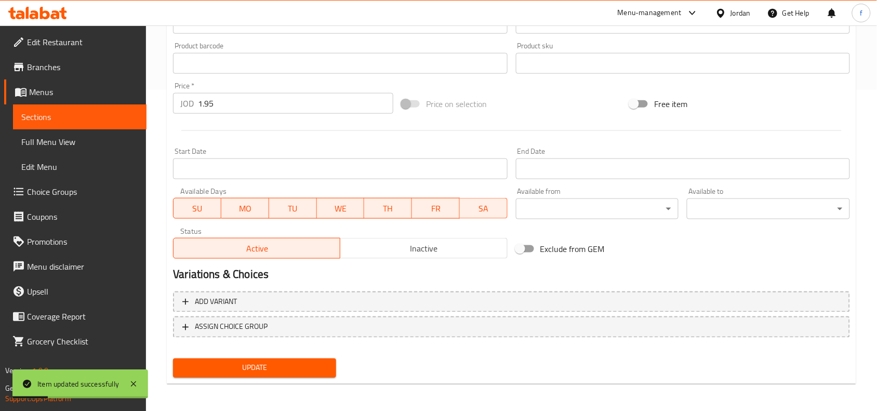
scroll to position [0, 0]
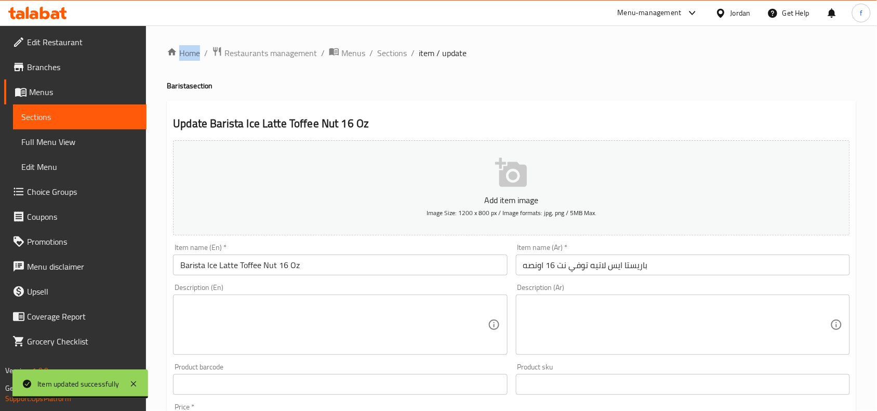
click at [57, 123] on span "Sections" at bounding box center [79, 117] width 117 height 12
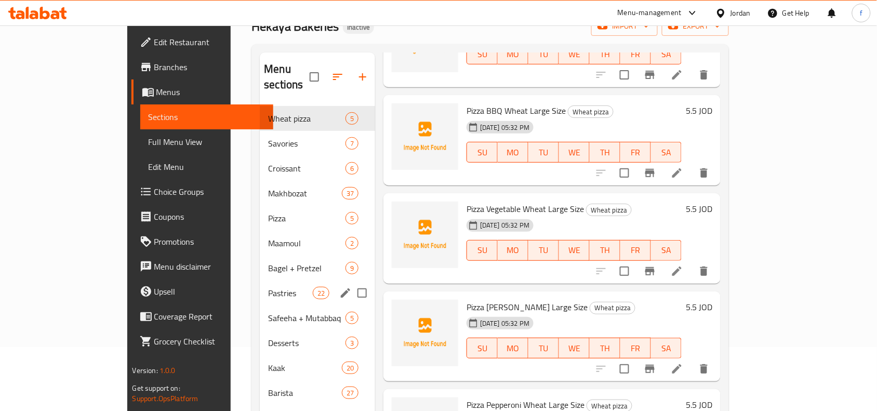
scroll to position [146, 0]
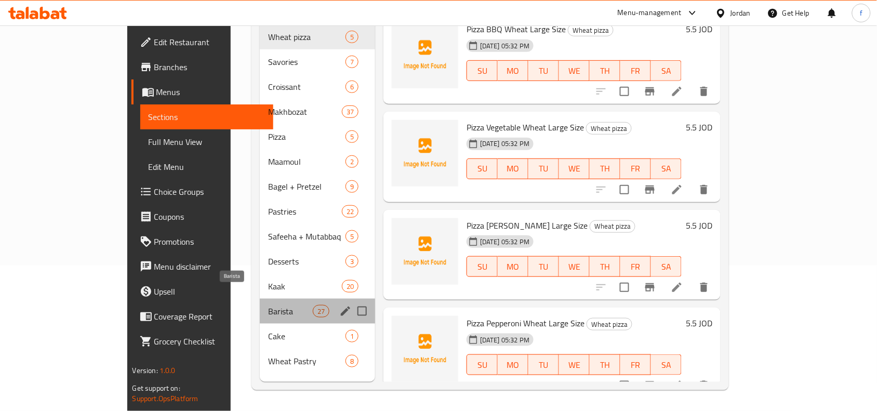
click at [268, 305] on span "Barista" at bounding box center [290, 311] width 44 height 12
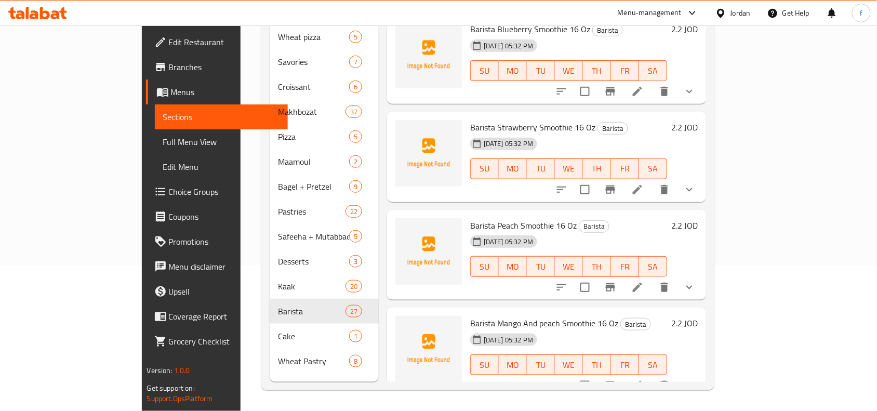
click at [628, 316] on h6 "Barista Mango And peach Smoothie 16 Oz Barista" at bounding box center [568, 323] width 197 height 15
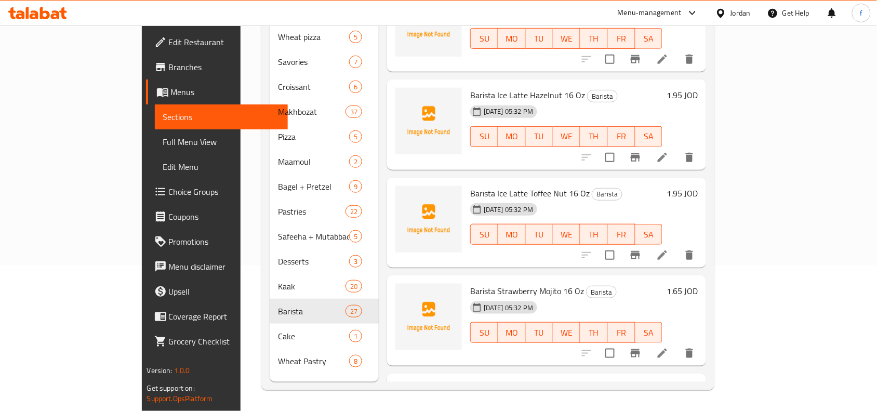
click at [470, 283] on span "Barista Strawberry Mojito 16 Oz" at bounding box center [527, 291] width 114 height 16
click at [466, 230] on div "SU MO TU WE TH FR SA" at bounding box center [566, 234] width 201 height 29
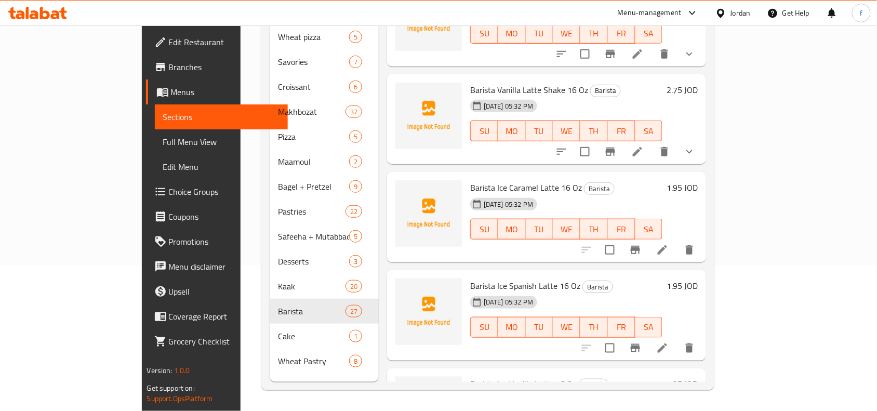
scroll to position [923, 0]
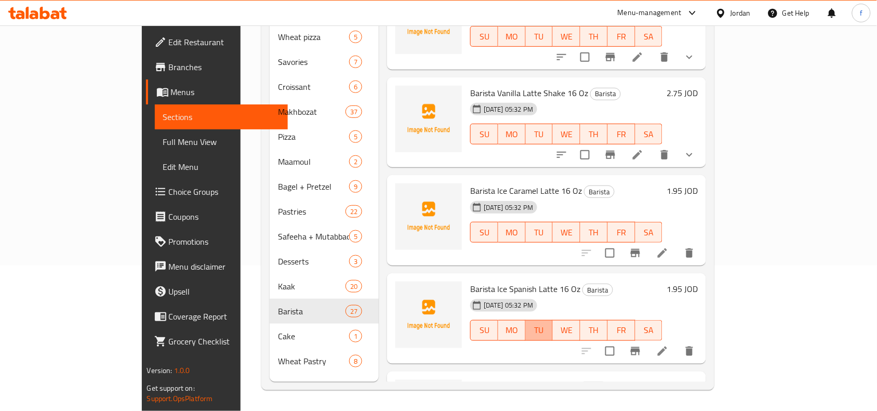
click at [549, 323] on span "TU" at bounding box center [539, 330] width 19 height 15
type button "2"
click at [549, 323] on span "TU" at bounding box center [539, 330] width 19 height 15
click at [522, 323] on span "MO" at bounding box center [511, 330] width 19 height 15
click at [475, 323] on span "SU" at bounding box center [484, 330] width 19 height 15
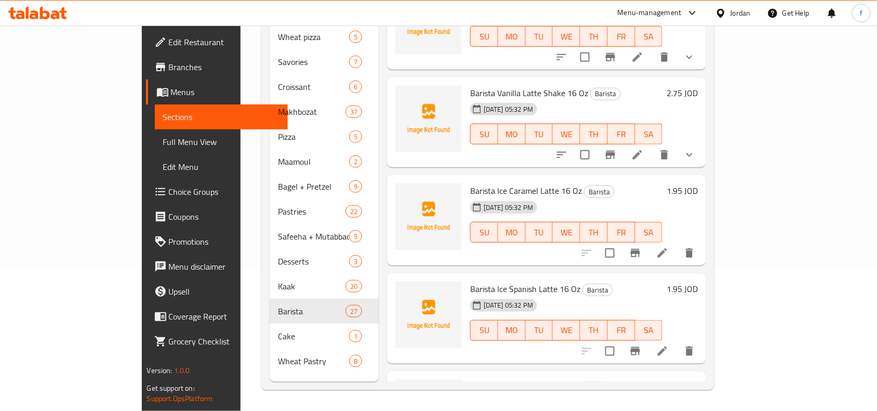
click at [595, 295] on div "04-10-2025 05:32 PM SU MO TU WE TH FR SA" at bounding box center [566, 323] width 201 height 56
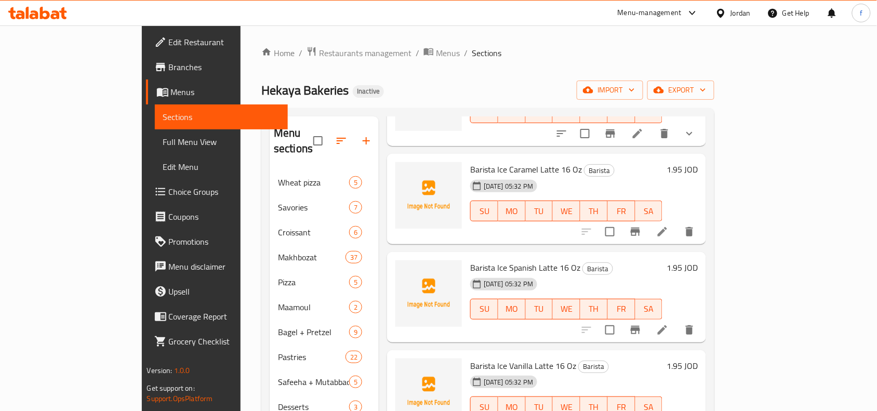
scroll to position [830, 0]
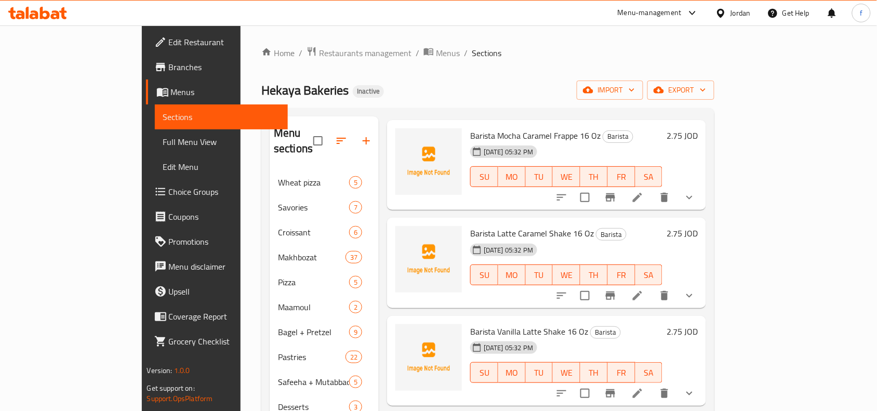
drag, startPoint x: 61, startPoint y: 143, endPoint x: 63, endPoint y: 149, distance: 6.4
click at [163, 143] on span "Full Menu View" at bounding box center [221, 142] width 117 height 12
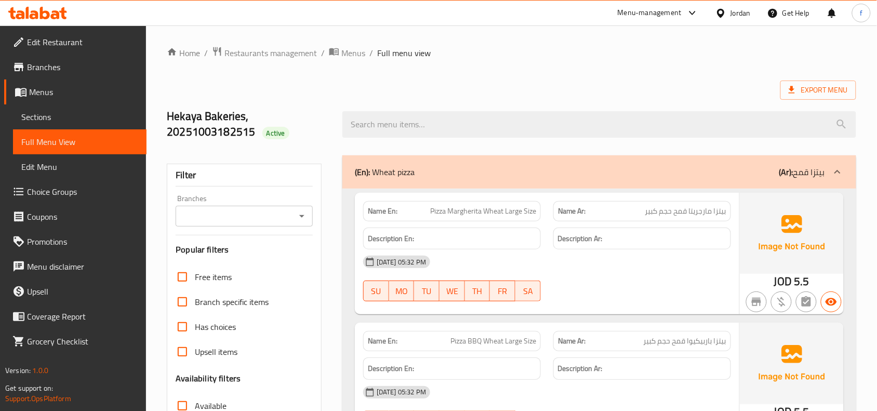
scroll to position [195, 0]
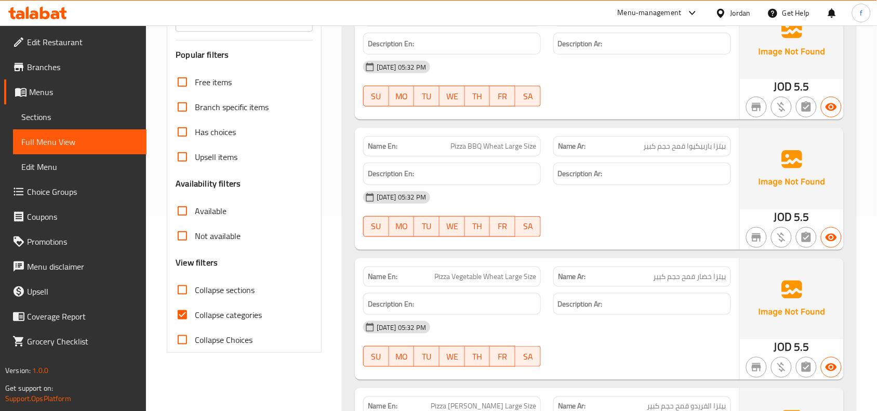
click at [186, 317] on input "Collapse categories" at bounding box center [182, 314] width 25 height 25
checkbox input "false"
click at [183, 343] on input "Collapse Choices" at bounding box center [182, 339] width 25 height 25
checkbox input "true"
click at [184, 315] on input "Collapse categories" at bounding box center [182, 314] width 25 height 25
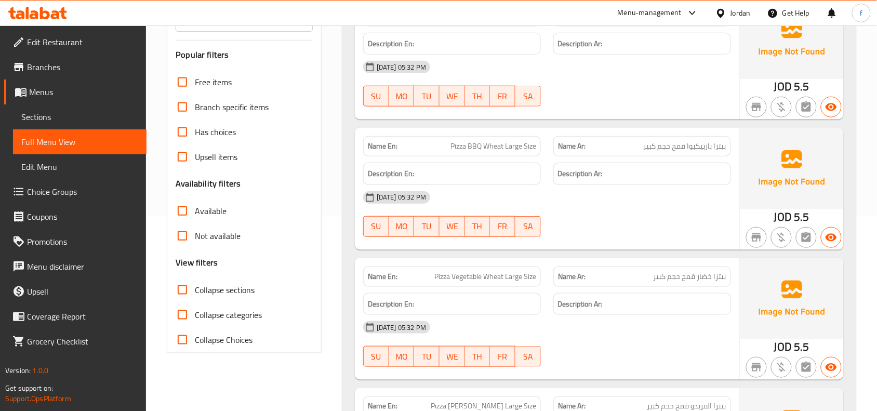
checkbox input "true"
drag, startPoint x: 183, startPoint y: 294, endPoint x: 187, endPoint y: 305, distance: 12.5
click at [183, 292] on input "Collapse sections" at bounding box center [182, 289] width 25 height 25
checkbox input "true"
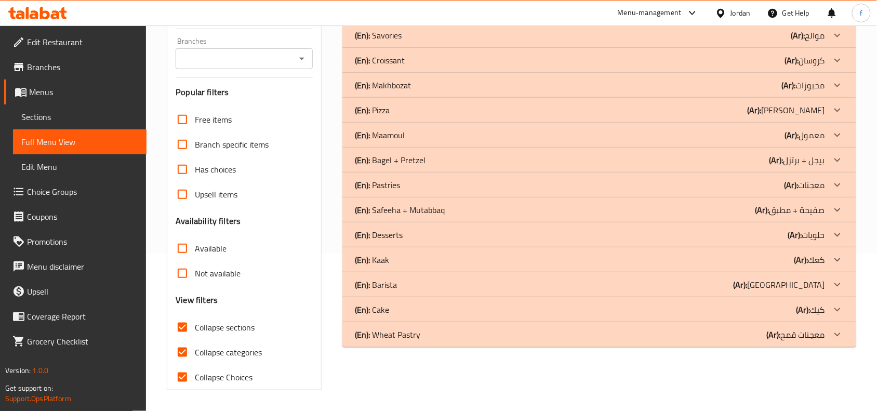
scroll to position [157, 0]
click at [183, 379] on input "Collapse Choices" at bounding box center [182, 377] width 25 height 25
checkbox input "false"
click at [182, 353] on input "Collapse categories" at bounding box center [182, 352] width 25 height 25
checkbox input "false"
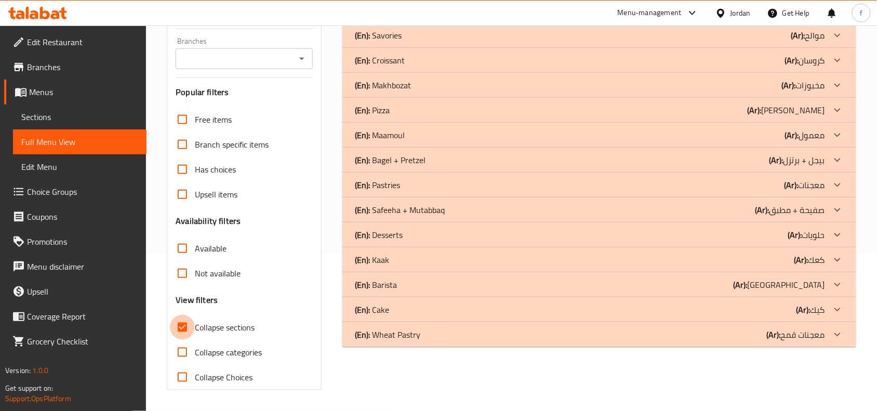
click at [185, 328] on input "Collapse sections" at bounding box center [182, 327] width 25 height 25
checkbox input "false"
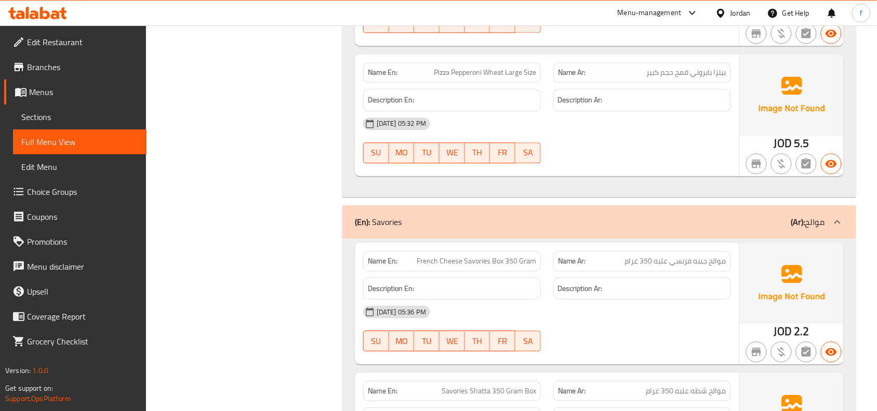
scroll to position [714, 0]
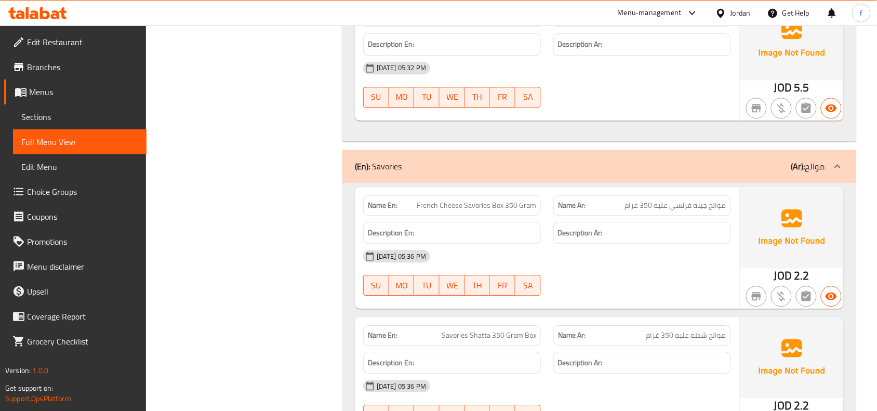
click at [838, 166] on icon at bounding box center [837, 166] width 6 height 4
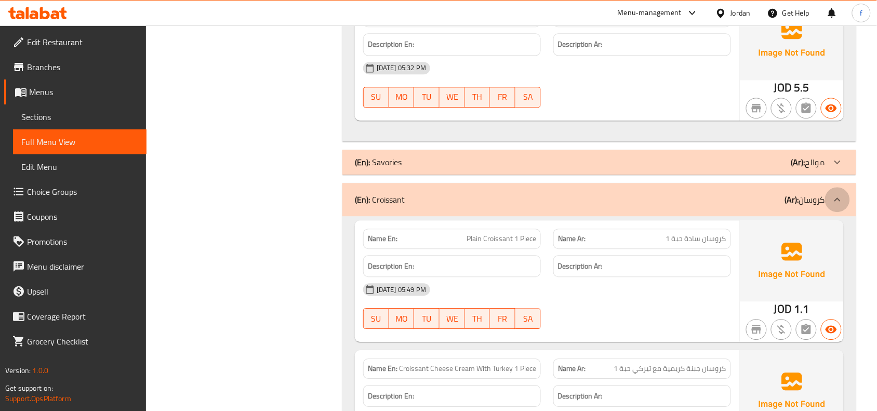
click at [837, 198] on icon at bounding box center [837, 199] width 6 height 4
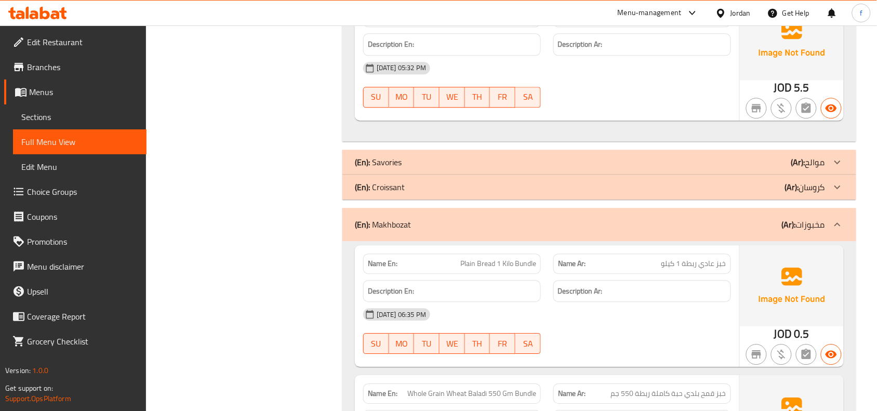
click at [839, 221] on icon at bounding box center [837, 224] width 12 height 12
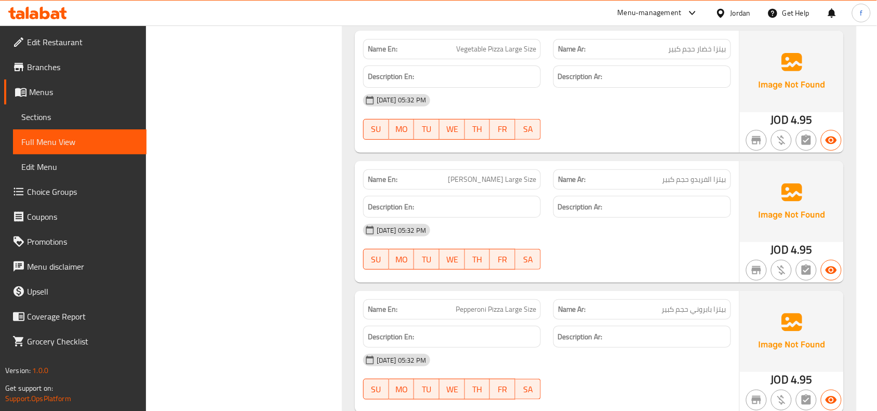
scroll to position [1429, 0]
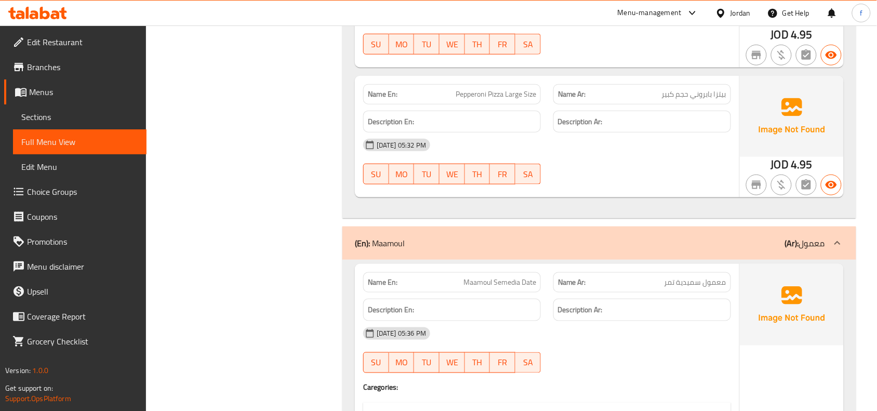
click at [838, 242] on icon at bounding box center [837, 243] width 12 height 12
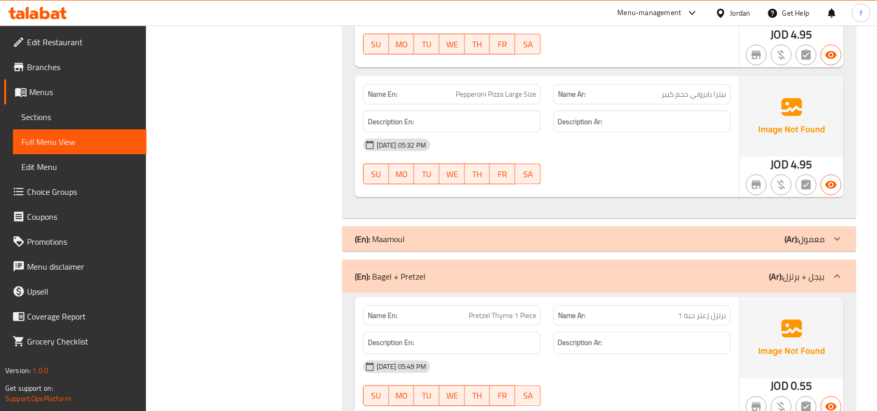
click at [837, 274] on icon at bounding box center [837, 276] width 12 height 12
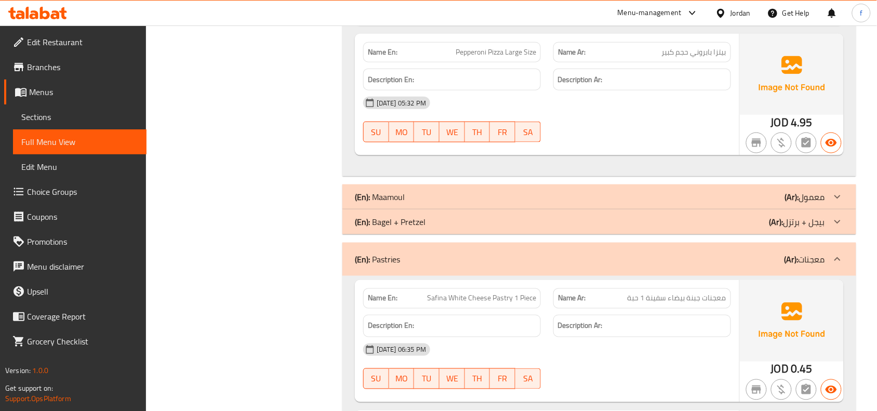
scroll to position [1494, 0]
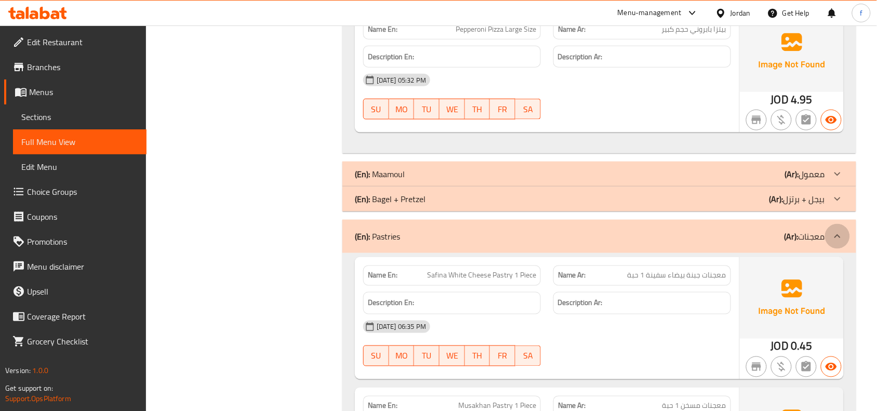
click at [835, 240] on icon at bounding box center [837, 236] width 12 height 12
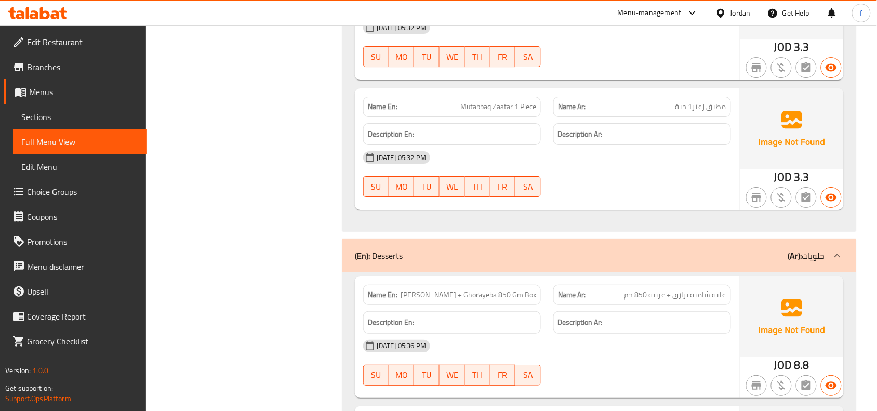
scroll to position [2273, 0]
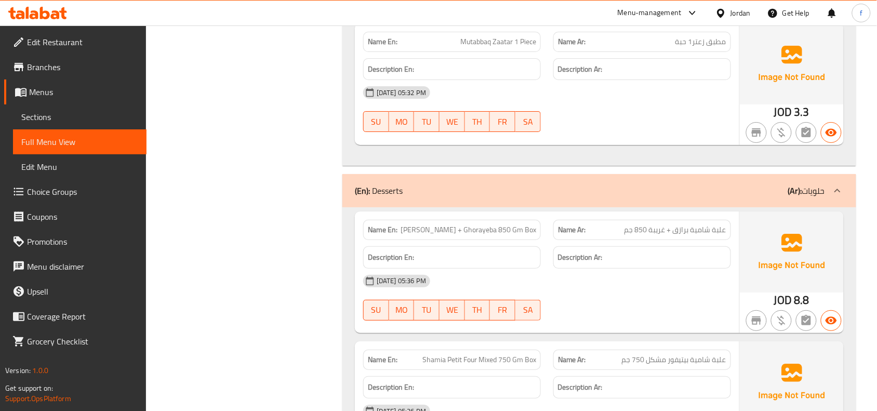
click at [835, 191] on icon at bounding box center [837, 190] width 12 height 12
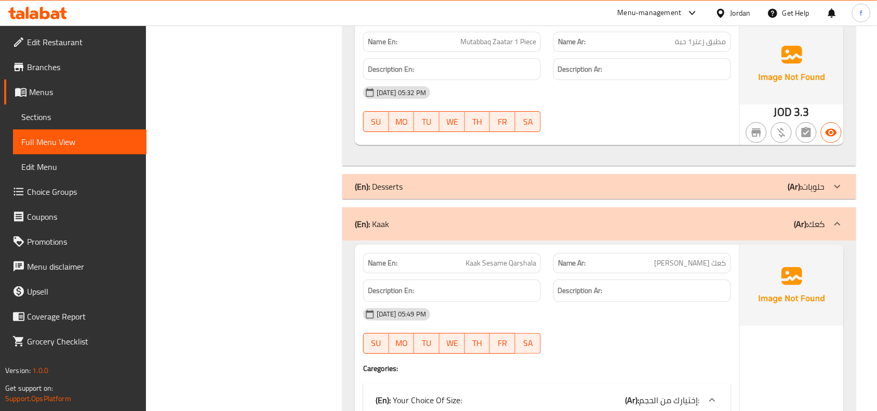
click at [839, 224] on icon at bounding box center [837, 224] width 6 height 4
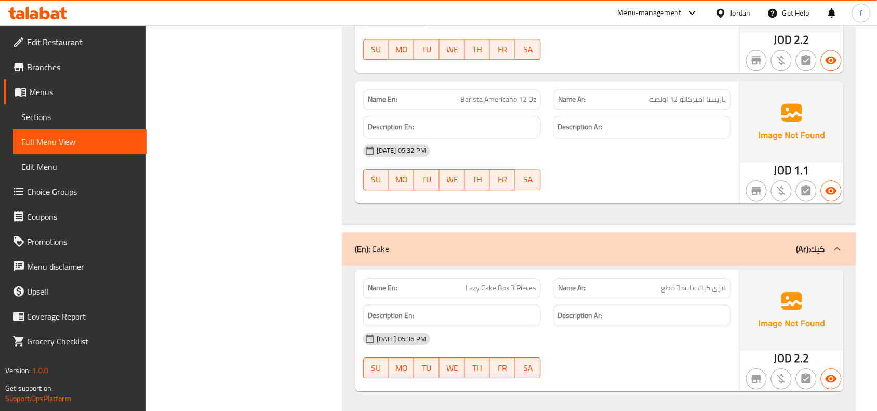
scroll to position [8962, 0]
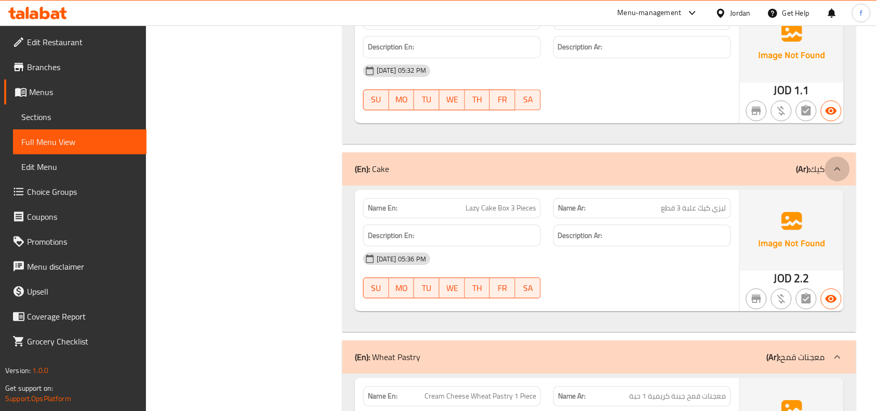
click at [838, 175] on icon at bounding box center [837, 169] width 12 height 12
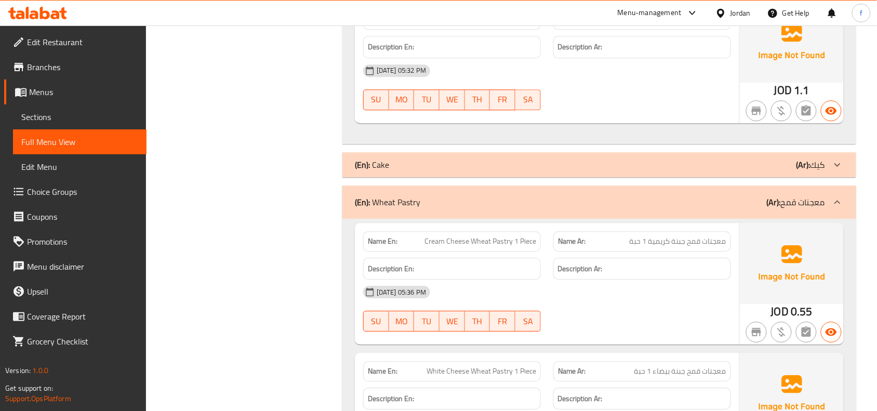
click at [837, 208] on icon at bounding box center [837, 202] width 12 height 12
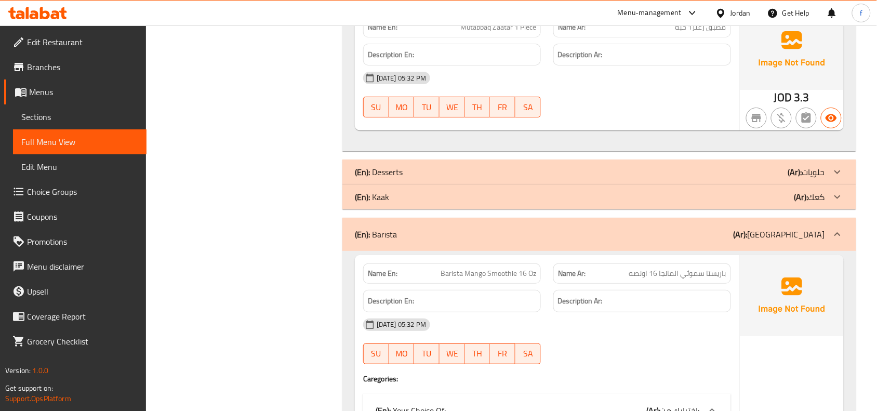
scroll to position [0, 0]
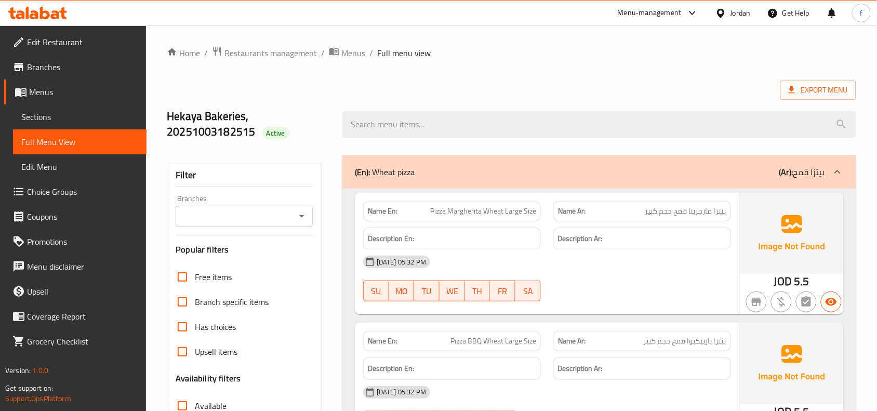
drag, startPoint x: 684, startPoint y: 295, endPoint x: 684, endPoint y: 91, distance: 203.7
